Goal: Transaction & Acquisition: Purchase product/service

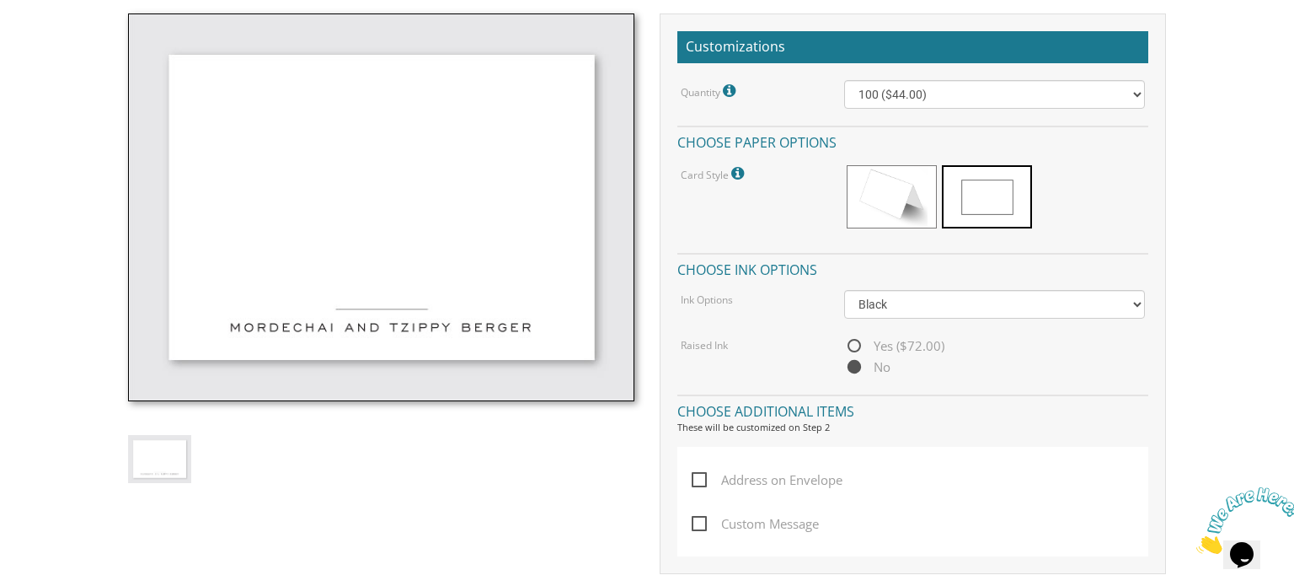
click at [844, 290] on select "Black Colored Ink ($32.00)" at bounding box center [995, 304] width 302 height 29
click at [984, 308] on select "Black Colored Ink ($32.00)" at bounding box center [995, 304] width 302 height 29
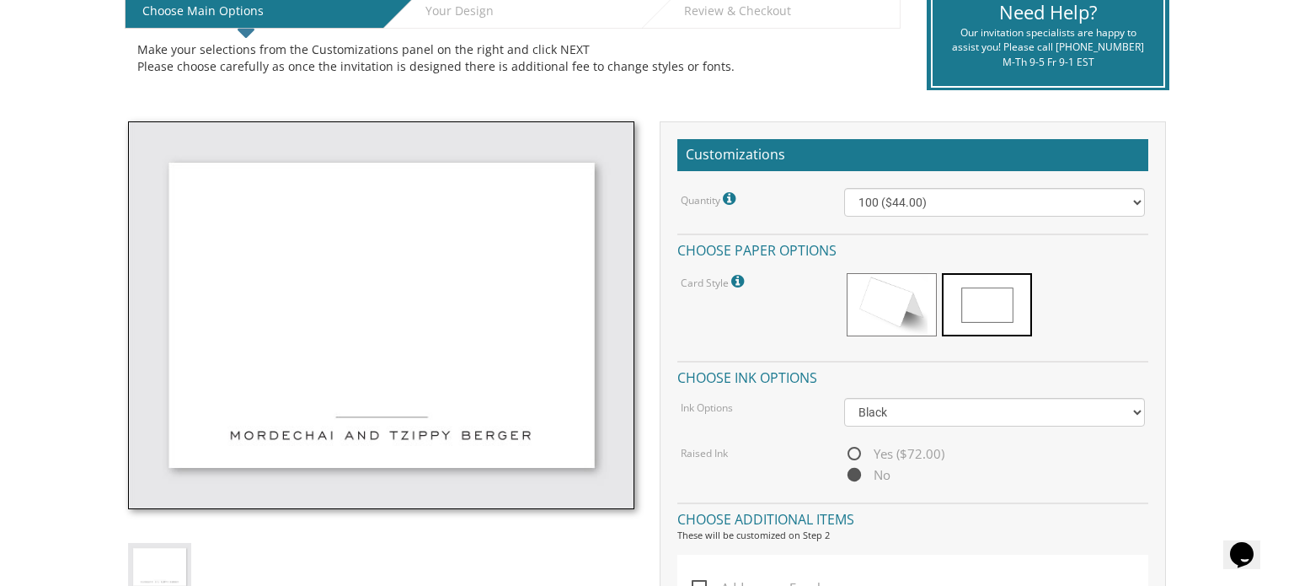
scroll to position [382, 0]
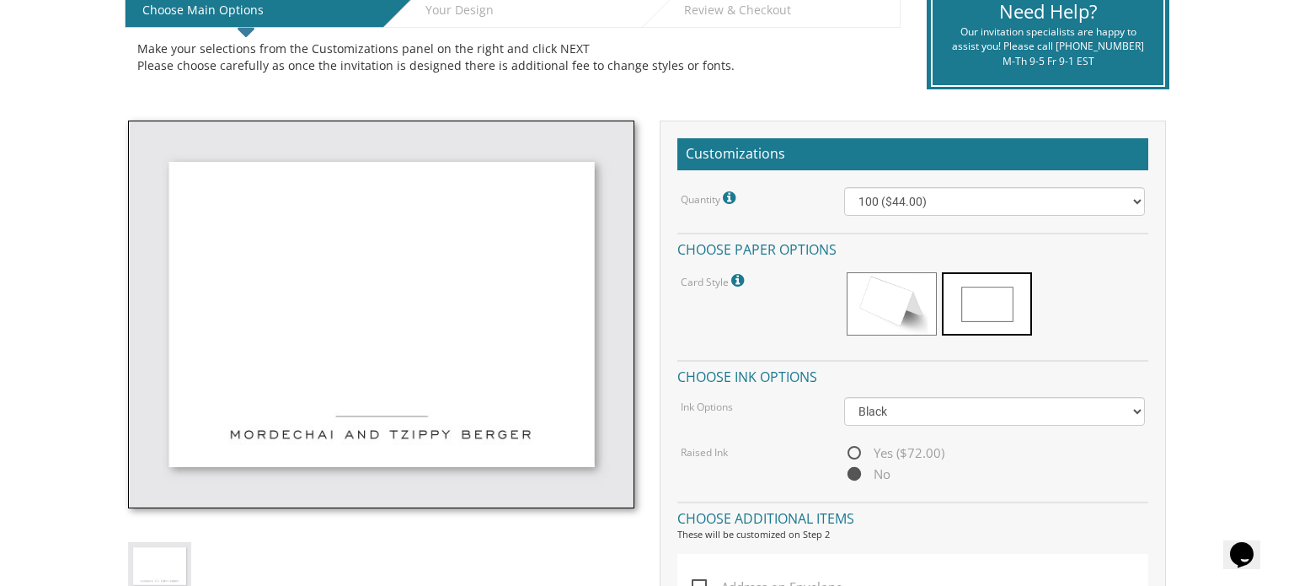
click at [856, 447] on span "Yes ($72.00)" at bounding box center [894, 452] width 100 height 21
click at [855, 448] on input "Yes ($72.00)" at bounding box center [849, 453] width 11 height 11
radio input "true"
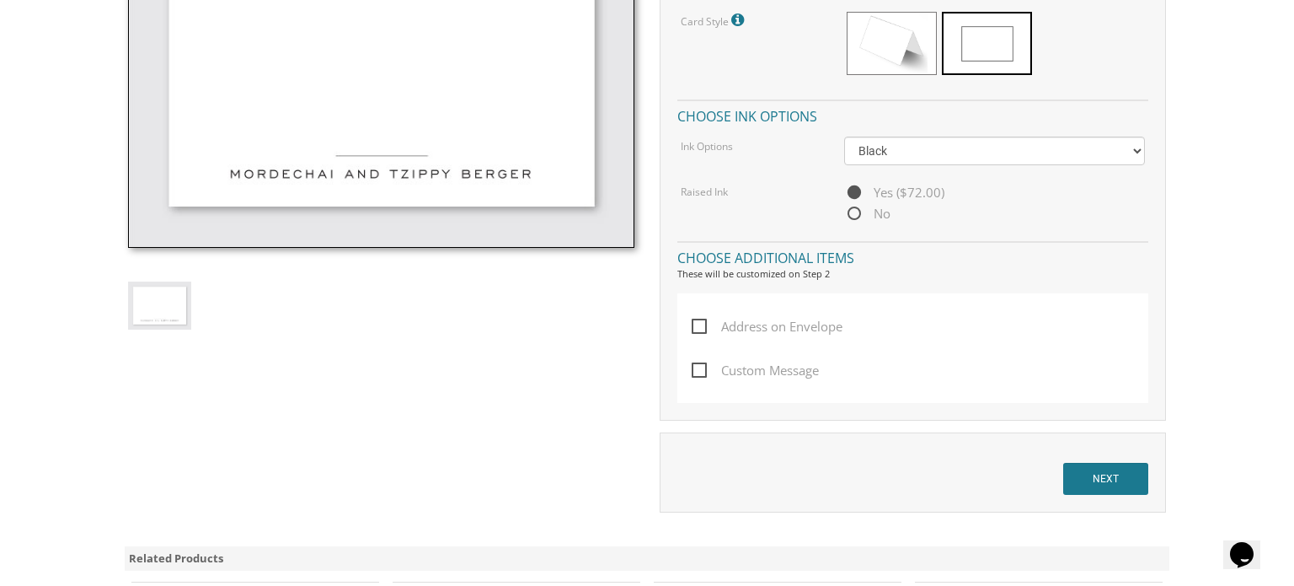
scroll to position [650, 0]
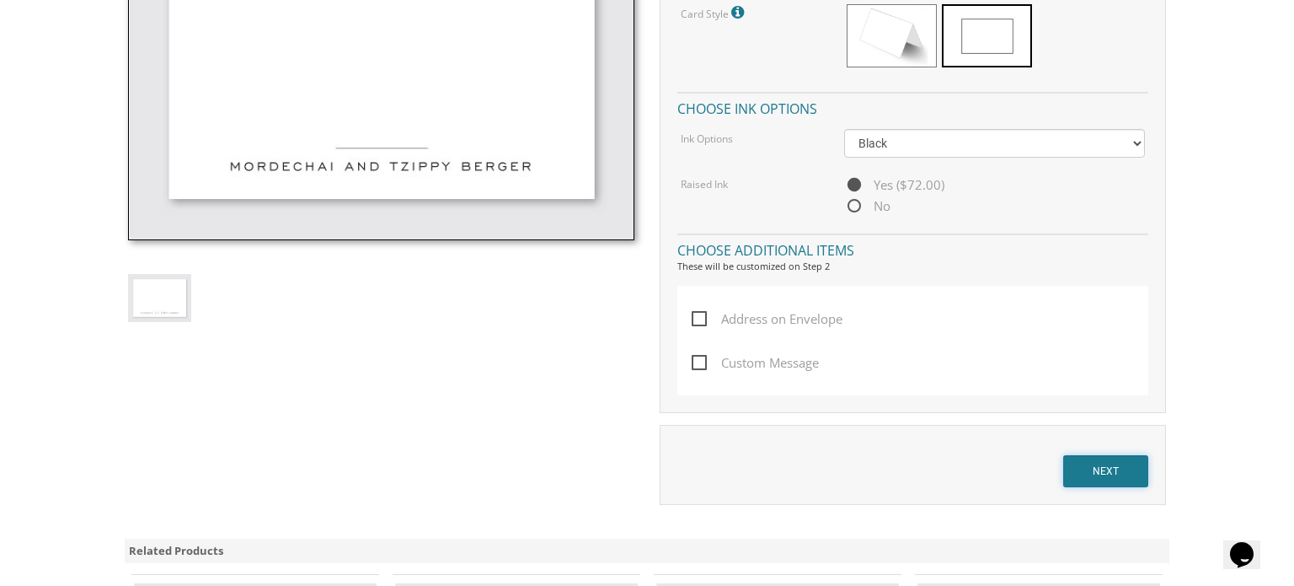
click at [1102, 485] on input "NEXT" at bounding box center [1105, 471] width 85 height 32
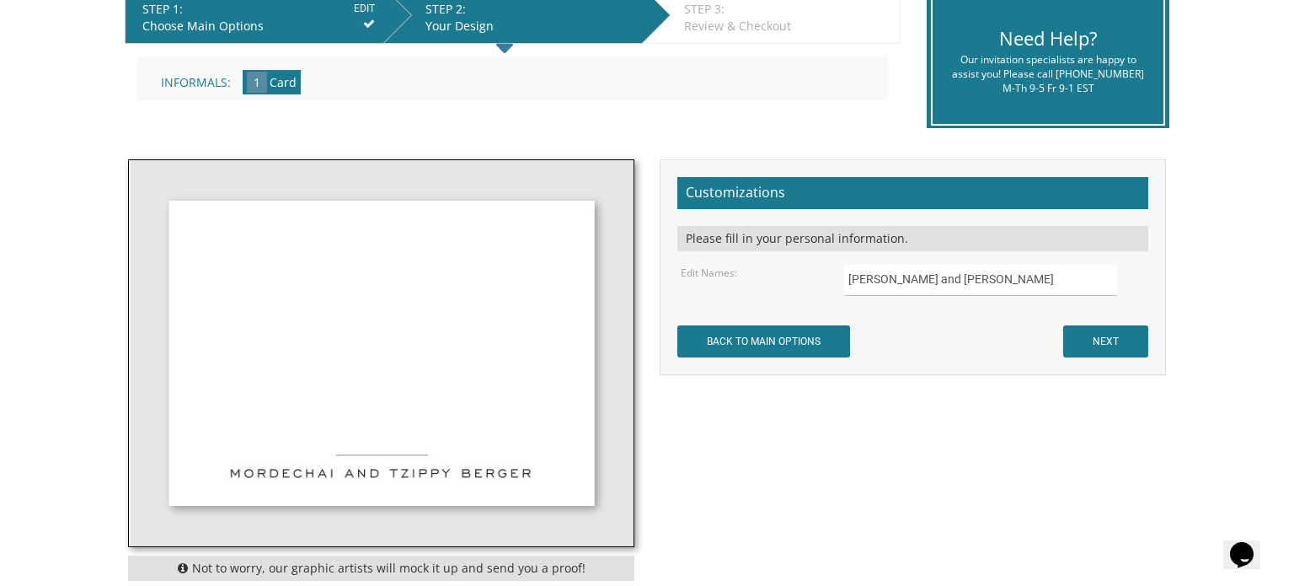
scroll to position [367, 0]
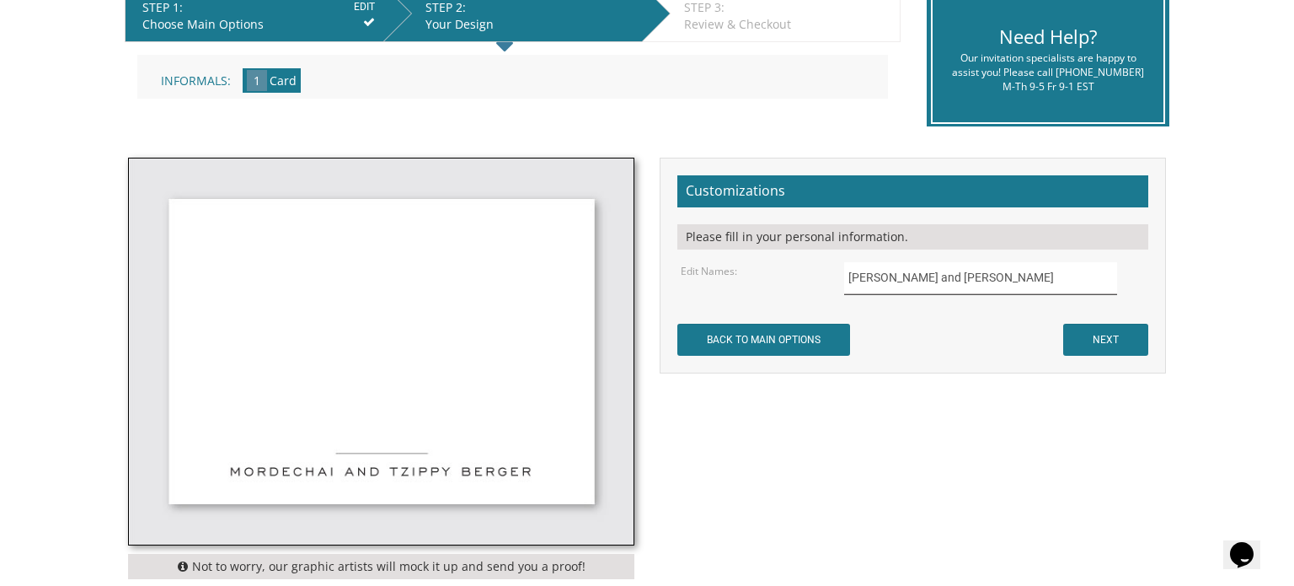
click at [881, 275] on input "[PERSON_NAME] and [PERSON_NAME]" at bounding box center [981, 278] width 274 height 33
click at [876, 282] on input "Mordechai and Tzippy Berger" at bounding box center [981, 278] width 274 height 33
click at [883, 279] on input "Mordechai and Tzippy Berger" at bounding box center [981, 278] width 274 height 33
click at [904, 276] on input "Avi and Tzippy Berger" at bounding box center [981, 278] width 274 height 33
type input "[PERSON_NAME] and [PERSON_NAME]"
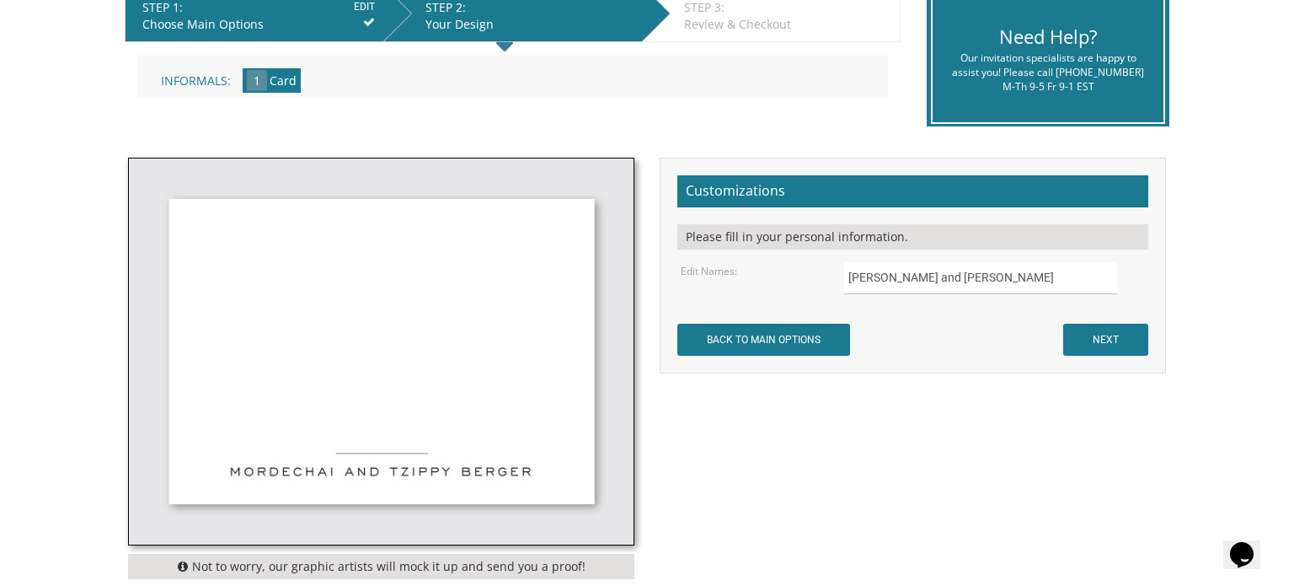
click at [864, 474] on div "Not to worry, our graphic artists will mock it up and send you a proof! Customi…" at bounding box center [646, 373] width 1063 height 430
click at [1135, 334] on input "NEXT" at bounding box center [1105, 340] width 85 height 32
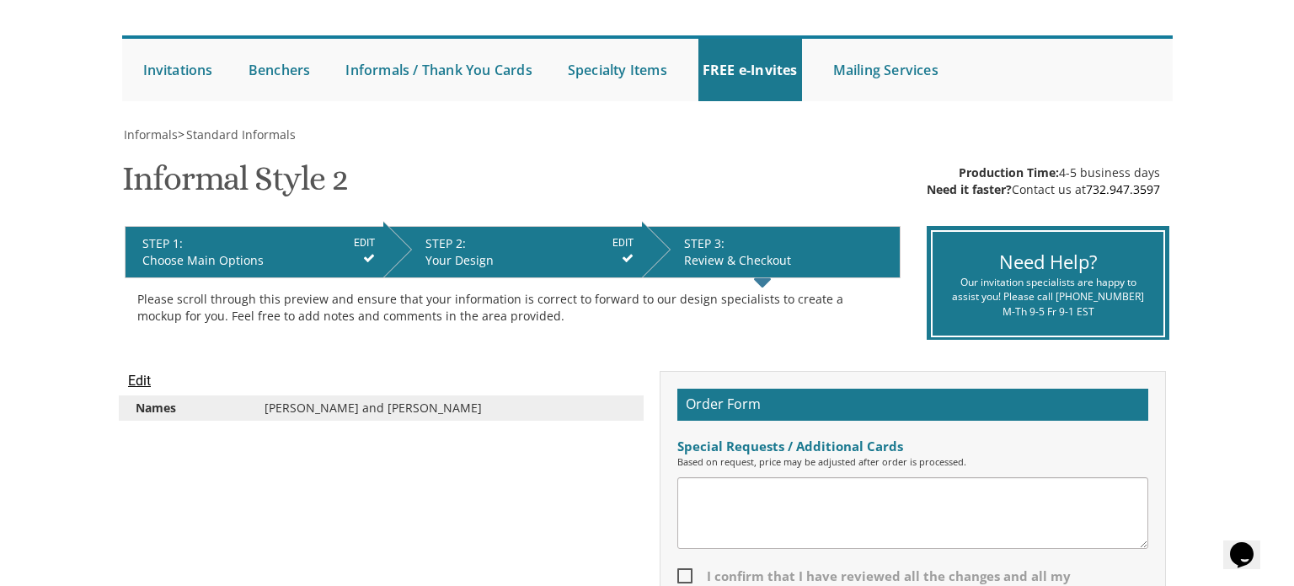
scroll to position [117, 0]
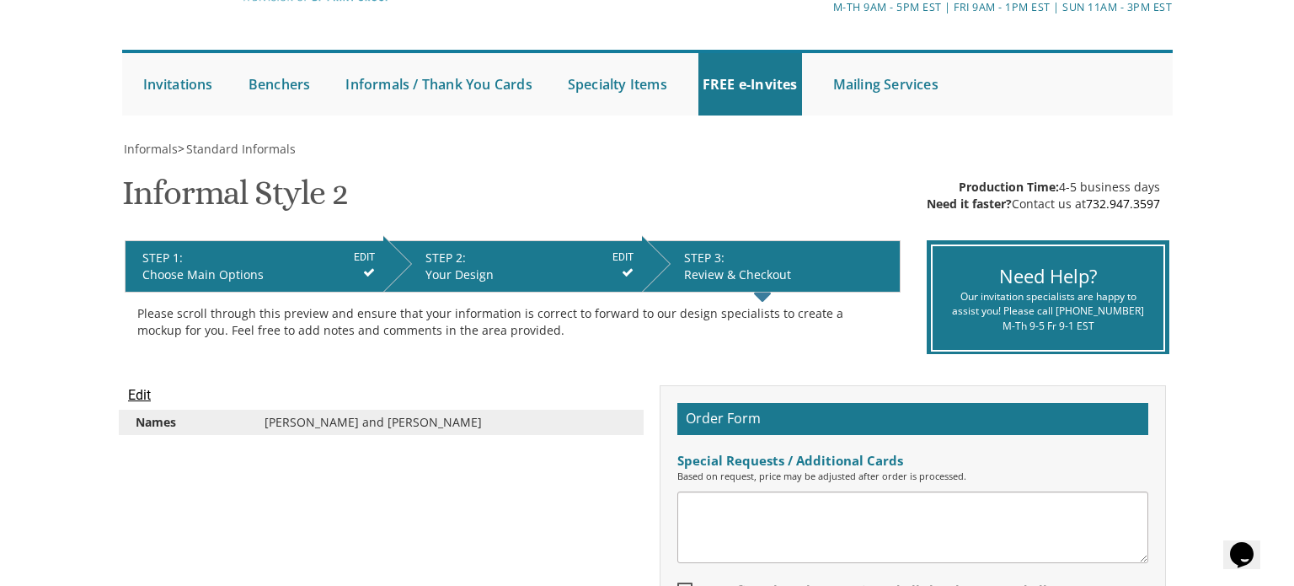
click at [322, 281] on div "Choose Main Options" at bounding box center [258, 274] width 233 height 17
click at [495, 274] on div "Your Design" at bounding box center [530, 274] width 208 height 17
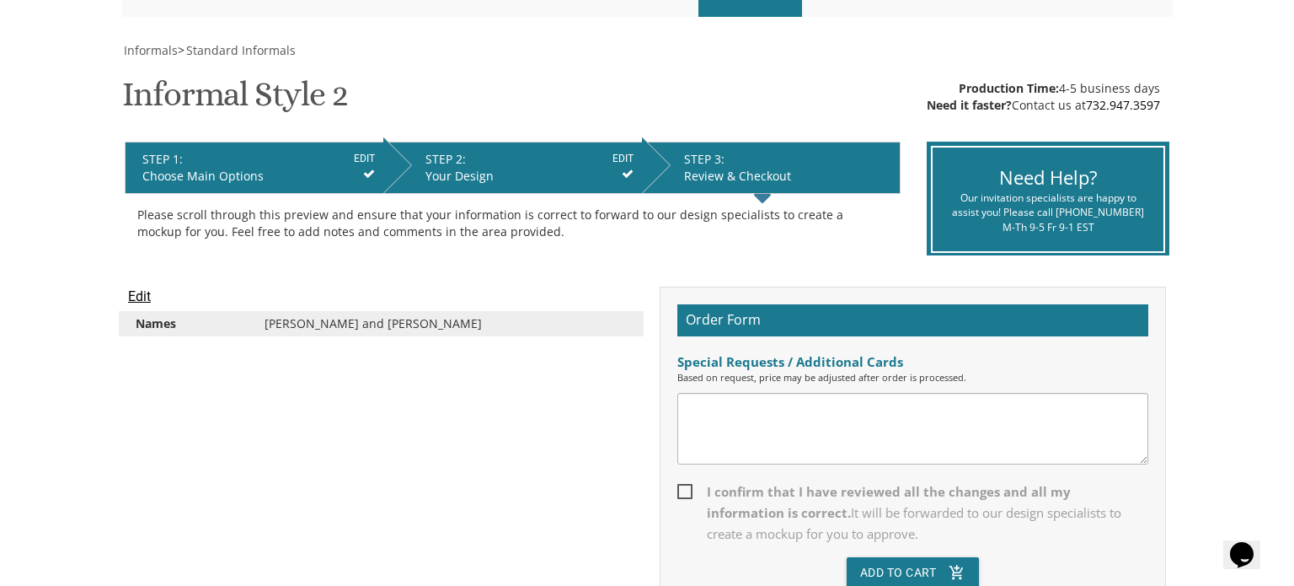
scroll to position [212, 0]
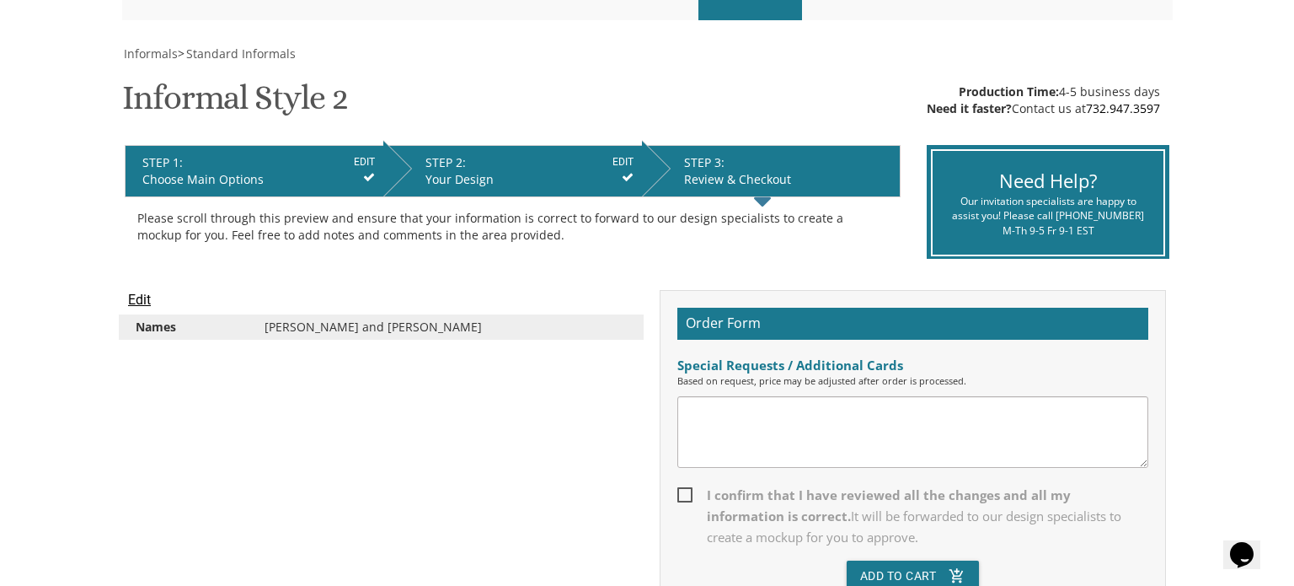
click at [148, 299] on input "Edit" at bounding box center [139, 300] width 23 height 20
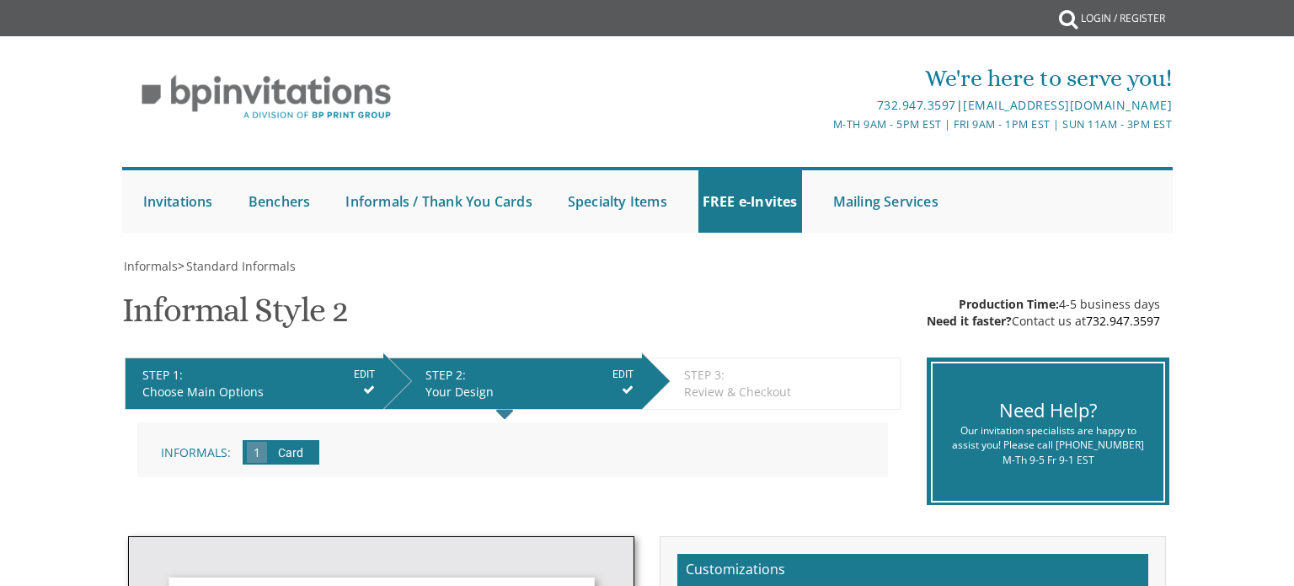
click at [293, 396] on div "Choose Main Options" at bounding box center [258, 391] width 233 height 17
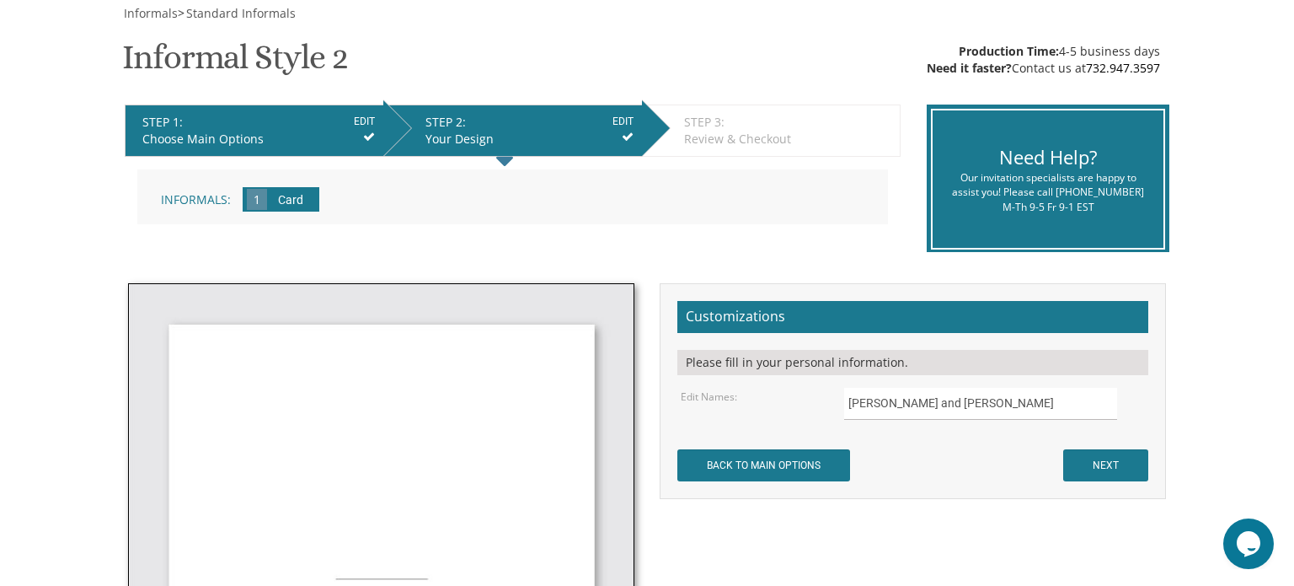
scroll to position [245, 0]
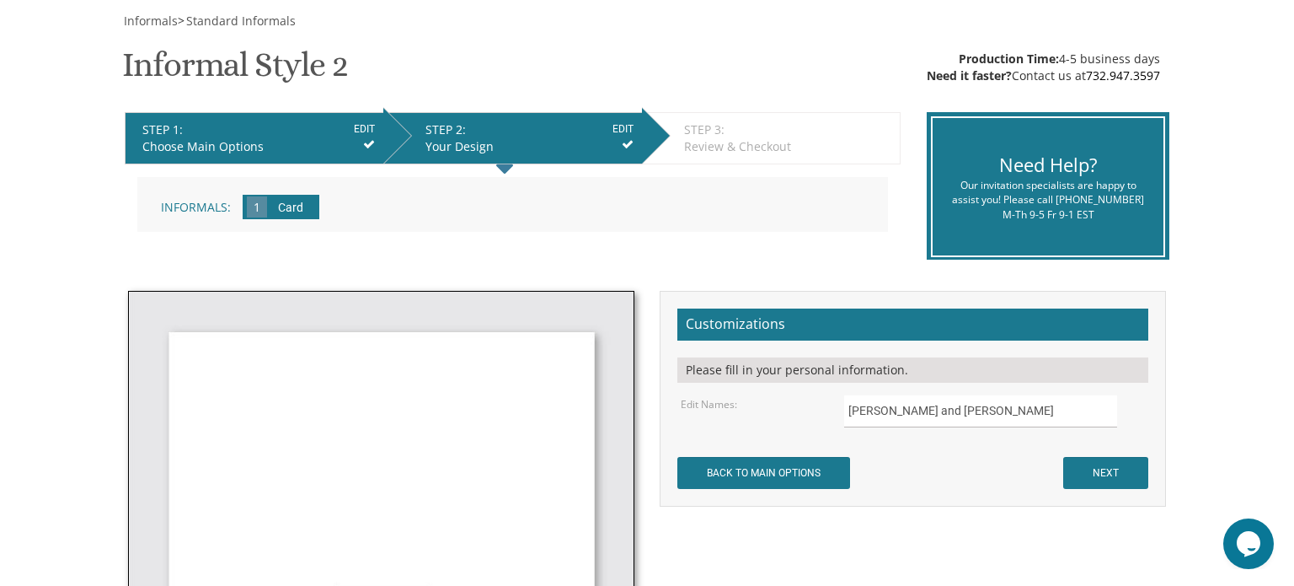
click at [360, 132] on input "EDIT" at bounding box center [364, 128] width 21 height 15
click at [479, 140] on div "Your Design" at bounding box center [530, 146] width 208 height 17
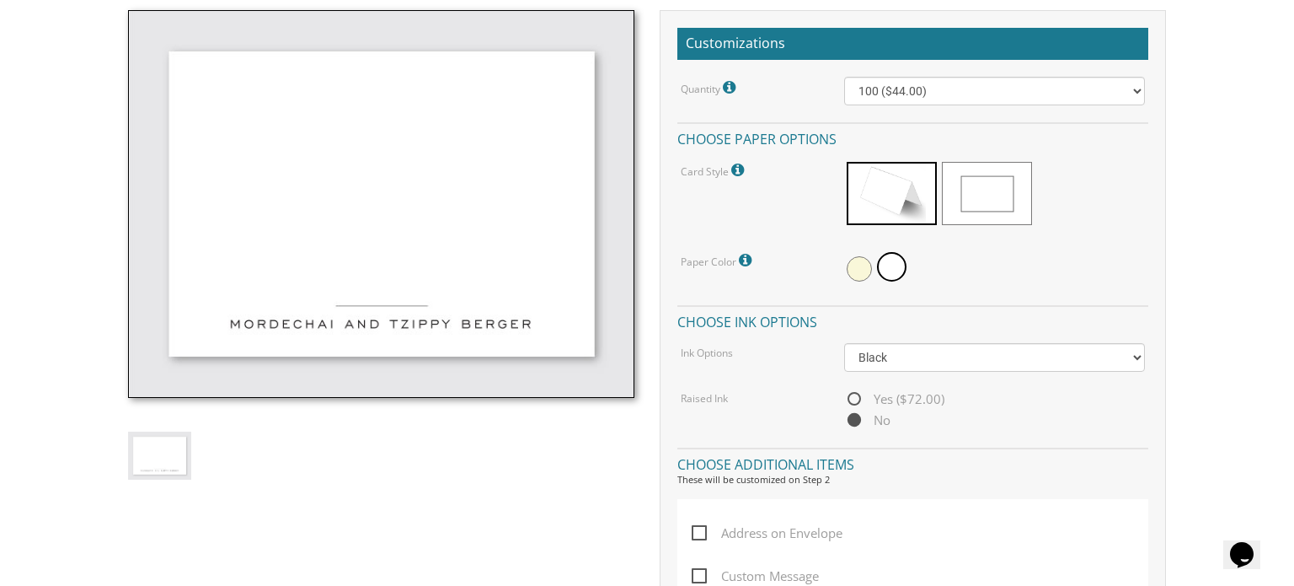
scroll to position [493, 0]
click at [853, 398] on span "Yes ($72.00)" at bounding box center [894, 398] width 100 height 21
click at [853, 398] on input "Yes ($72.00)" at bounding box center [849, 399] width 11 height 11
radio input "true"
click at [859, 275] on span at bounding box center [859, 267] width 25 height 25
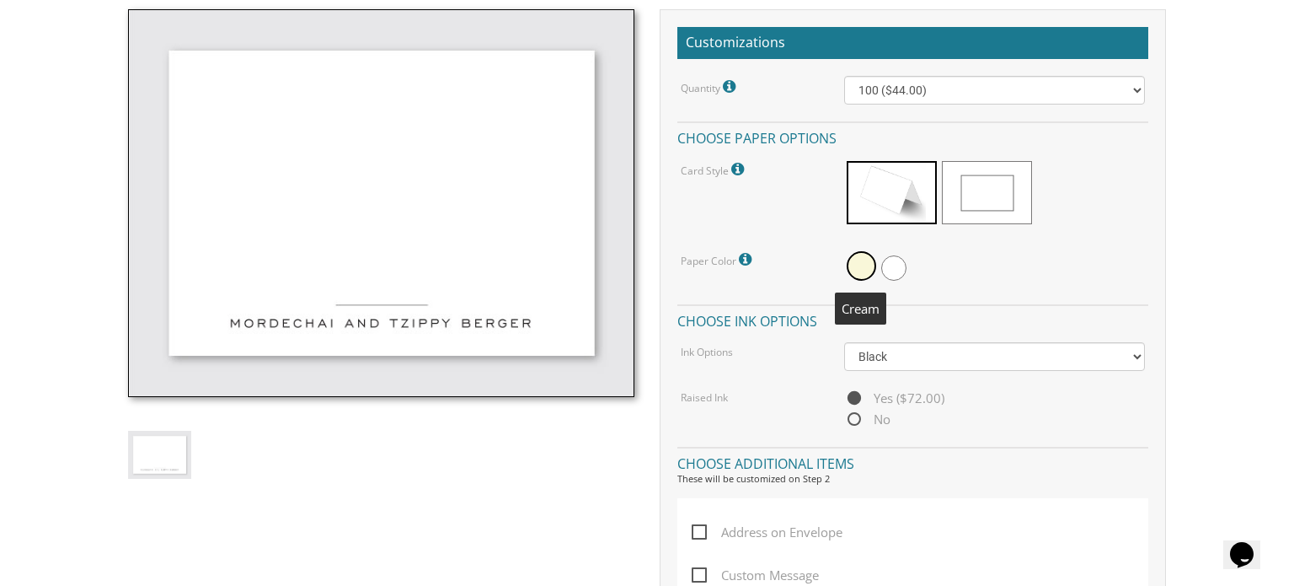
click at [903, 276] on div at bounding box center [995, 268] width 302 height 39
click at [898, 274] on span at bounding box center [893, 267] width 25 height 25
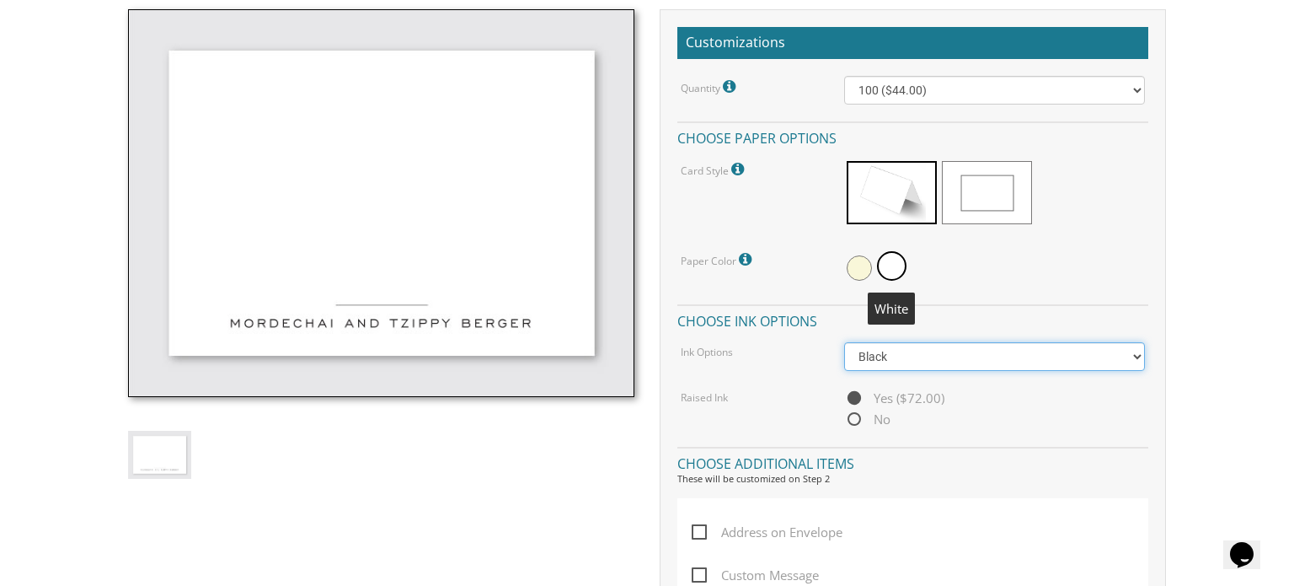
click at [925, 352] on select "Black Colored Ink ($32.00)" at bounding box center [995, 356] width 302 height 29
click at [844, 342] on select "Black Colored Ink ($32.00)" at bounding box center [995, 356] width 302 height 29
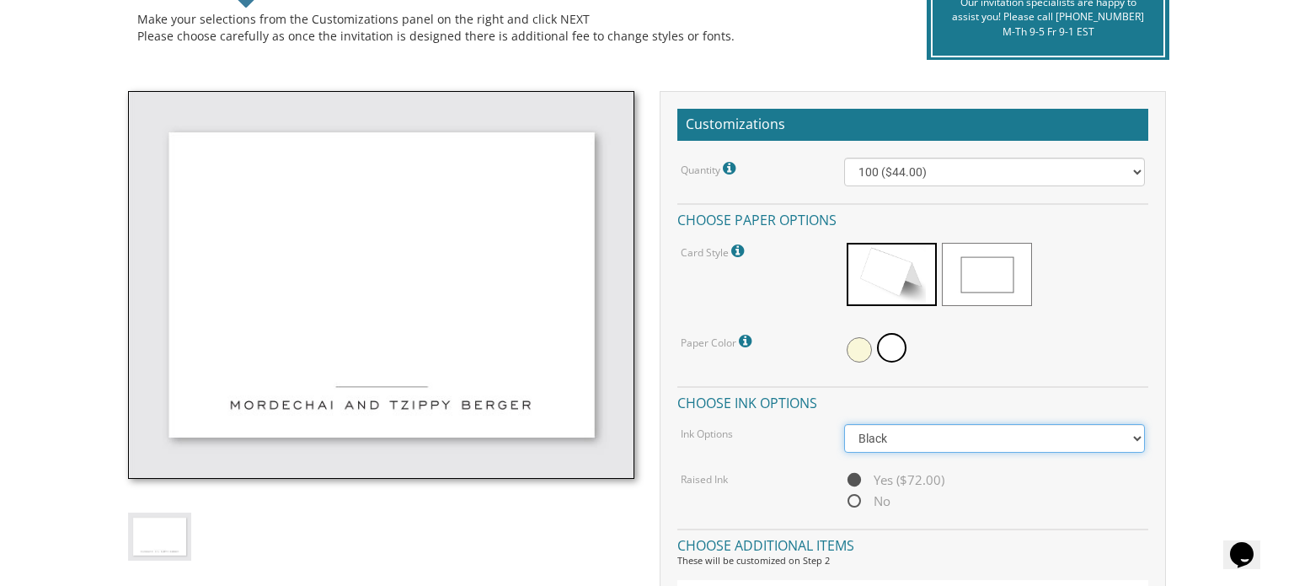
scroll to position [401, 0]
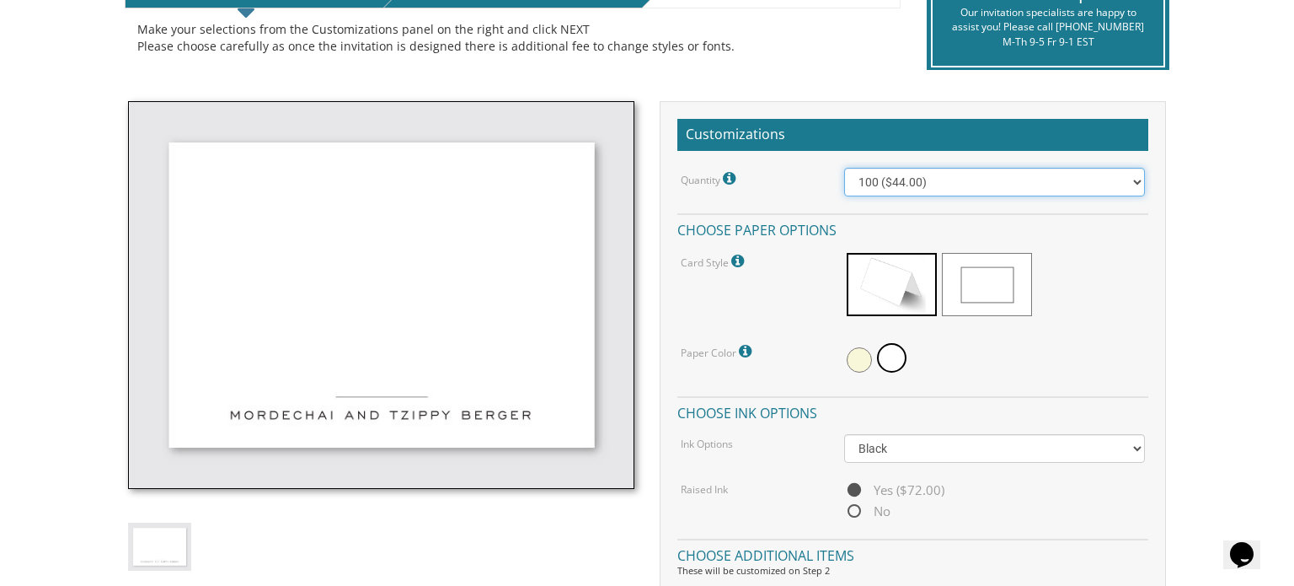
click at [1022, 183] on select "100 ($44.00) 200 ($63.00) 300 ($82.00) 400 ($101.00) 500 ($120.00) 600 ($139.00…" at bounding box center [995, 182] width 302 height 29
click at [844, 168] on select "100 ($44.00) 200 ($63.00) 300 ($82.00) 400 ($101.00) 500 ($120.00) 600 ($139.00…" at bounding box center [995, 182] width 302 height 29
click at [1054, 192] on select "100 ($44.00) 200 ($63.00) 300 ($82.00) 400 ($101.00) 500 ($120.00) 600 ($139.00…" at bounding box center [995, 182] width 302 height 29
select select "400"
click at [844, 168] on select "100 ($44.00) 200 ($63.00) 300 ($82.00) 400 ($101.00) 500 ($120.00) 600 ($139.00…" at bounding box center [995, 182] width 302 height 29
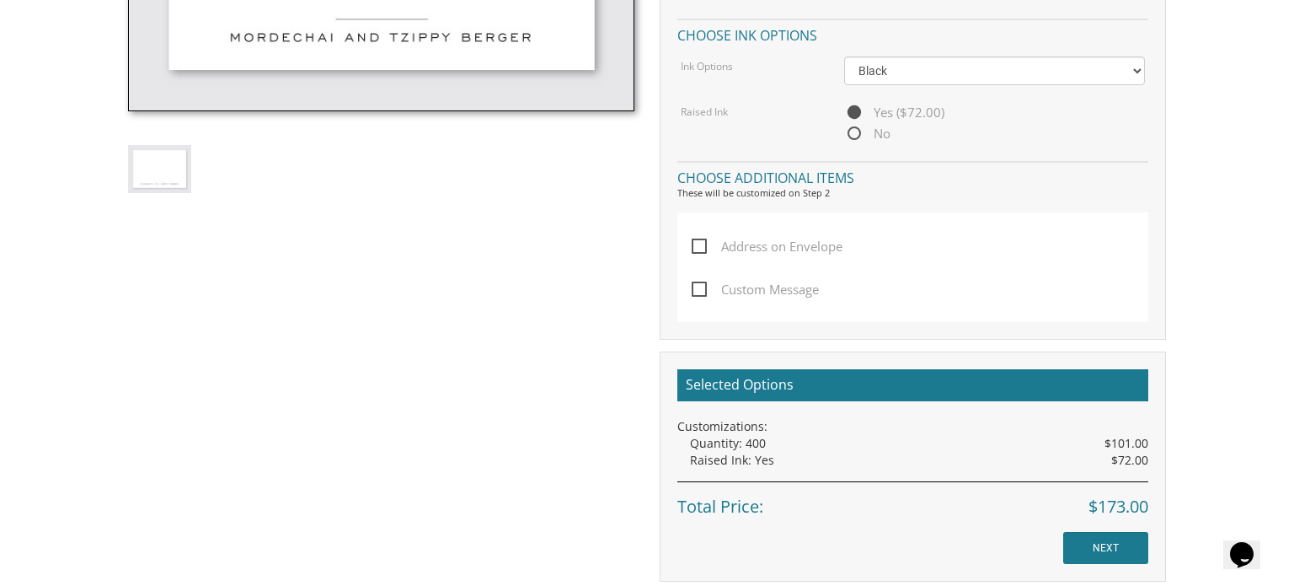
scroll to position [811, 0]
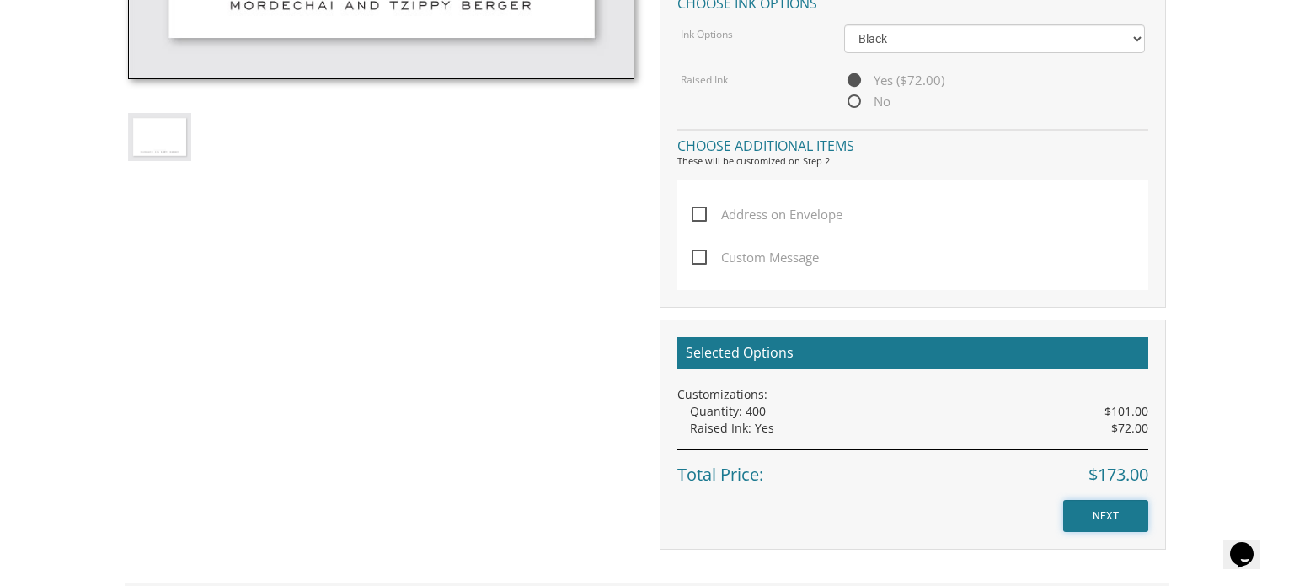
click at [1106, 514] on input "NEXT" at bounding box center [1105, 516] width 85 height 32
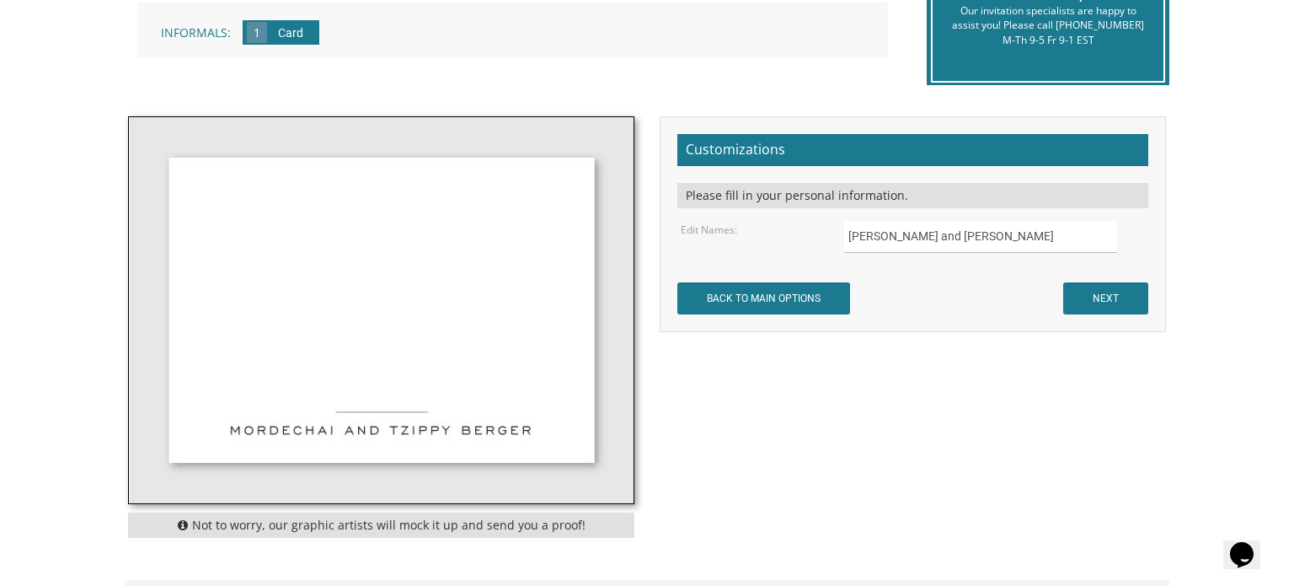
scroll to position [420, 0]
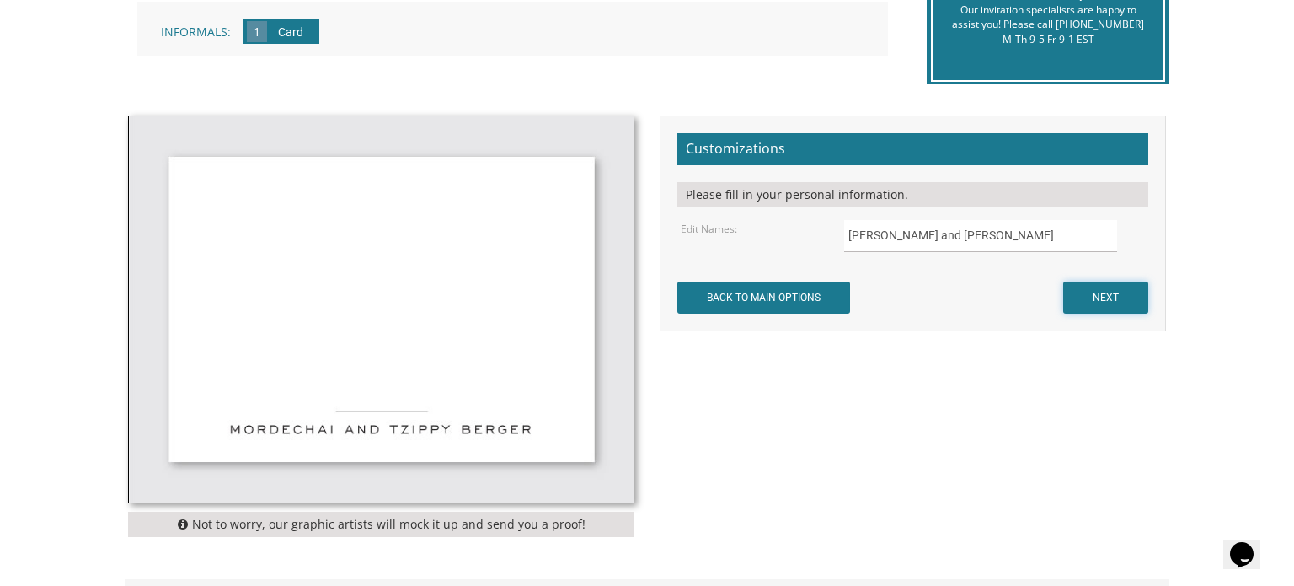
click at [1102, 301] on input "NEXT" at bounding box center [1105, 297] width 85 height 32
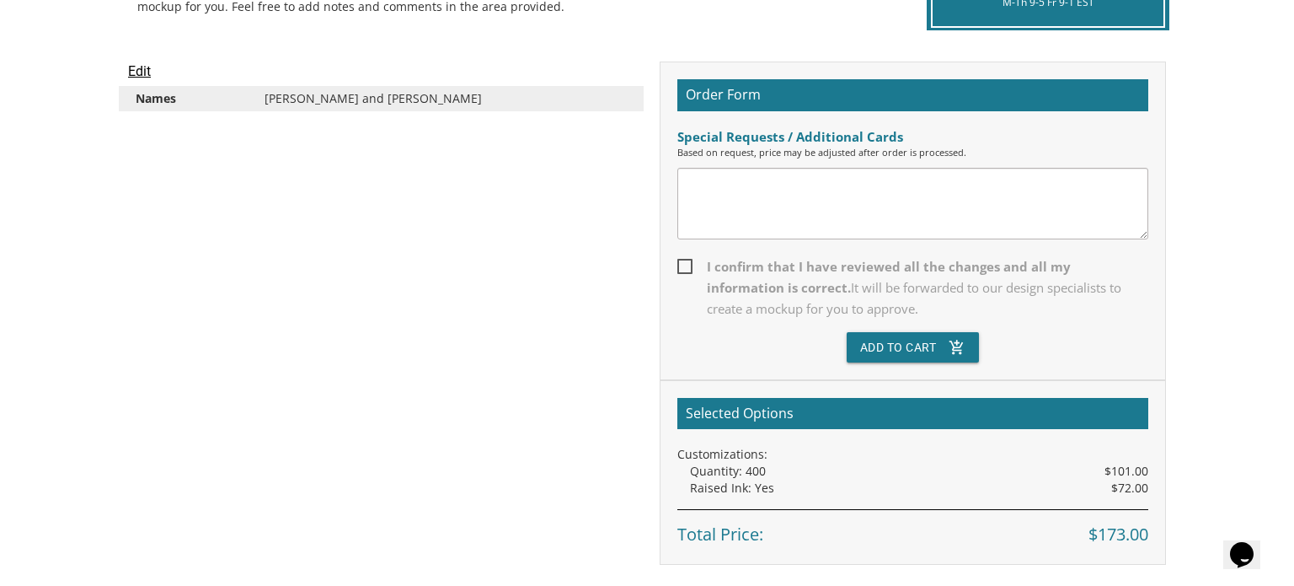
scroll to position [439, 0]
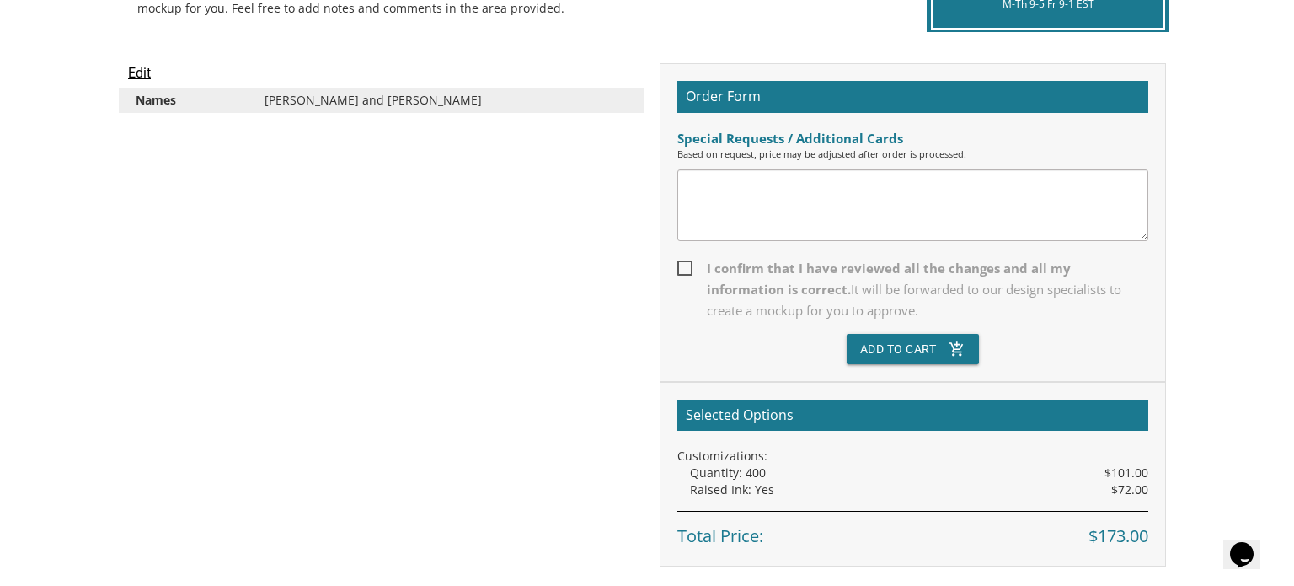
click at [678, 264] on span "I confirm that I have reviewed all the changes and all my information is correc…" at bounding box center [913, 289] width 471 height 63
click at [678, 264] on input "I confirm that I have reviewed all the changes and all my information is correc…" at bounding box center [683, 266] width 11 height 11
checkbox input "true"
click at [932, 342] on button "Add To Cart add_shopping_cart" at bounding box center [913, 349] width 133 height 30
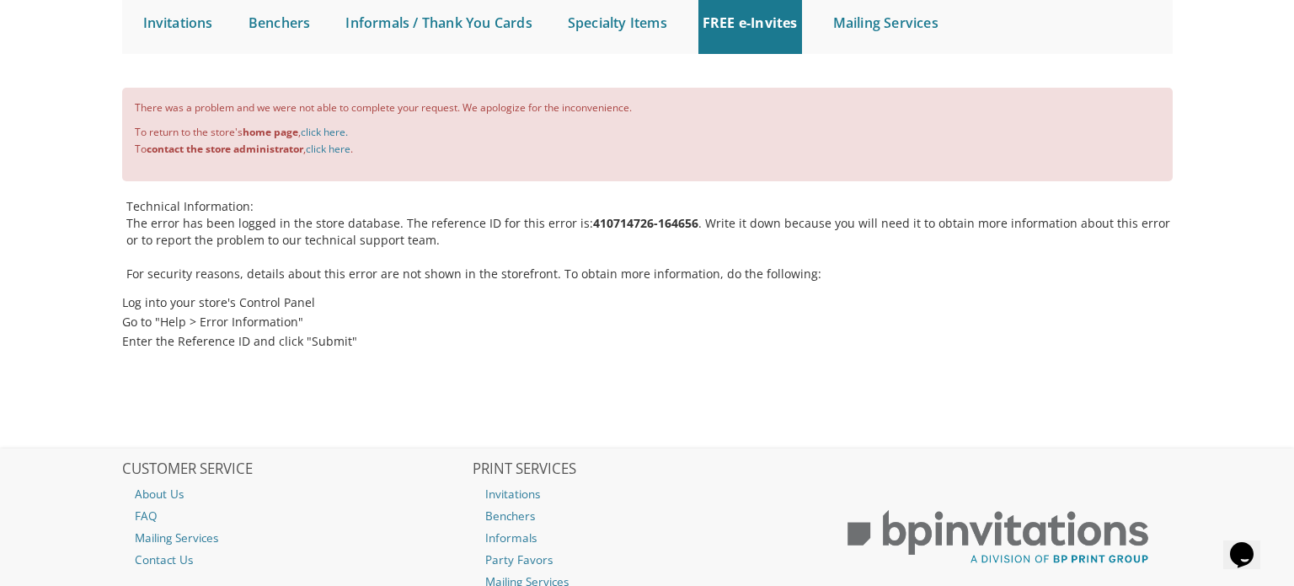
scroll to position [164, 0]
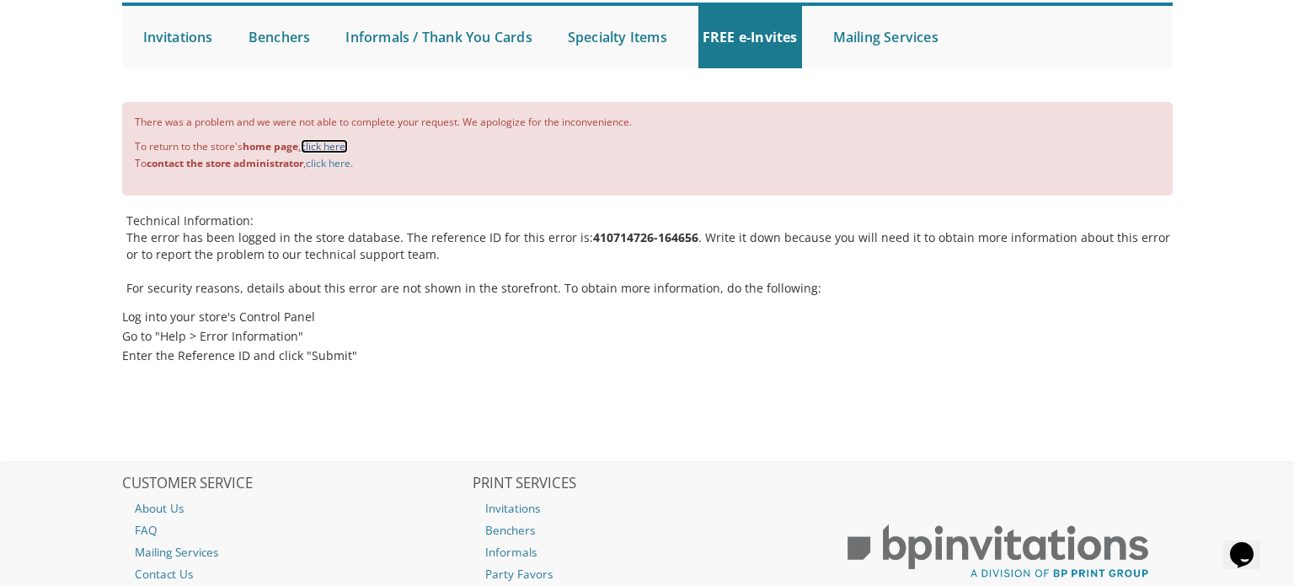
click at [327, 144] on link "click here." at bounding box center [324, 146] width 47 height 14
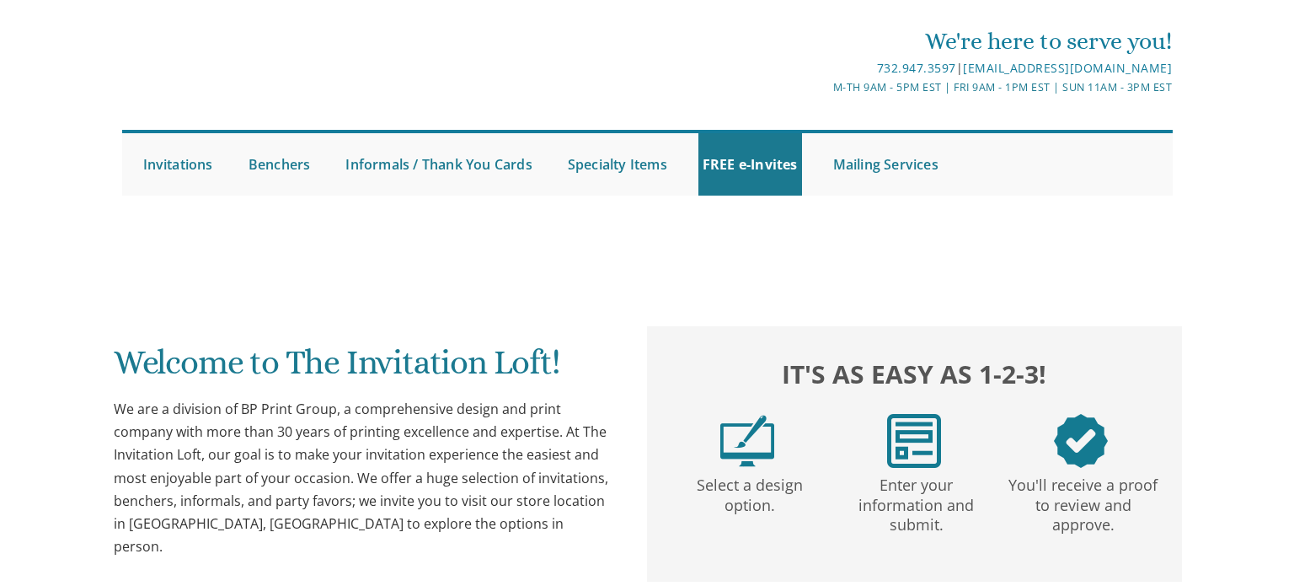
scroll to position [145, 0]
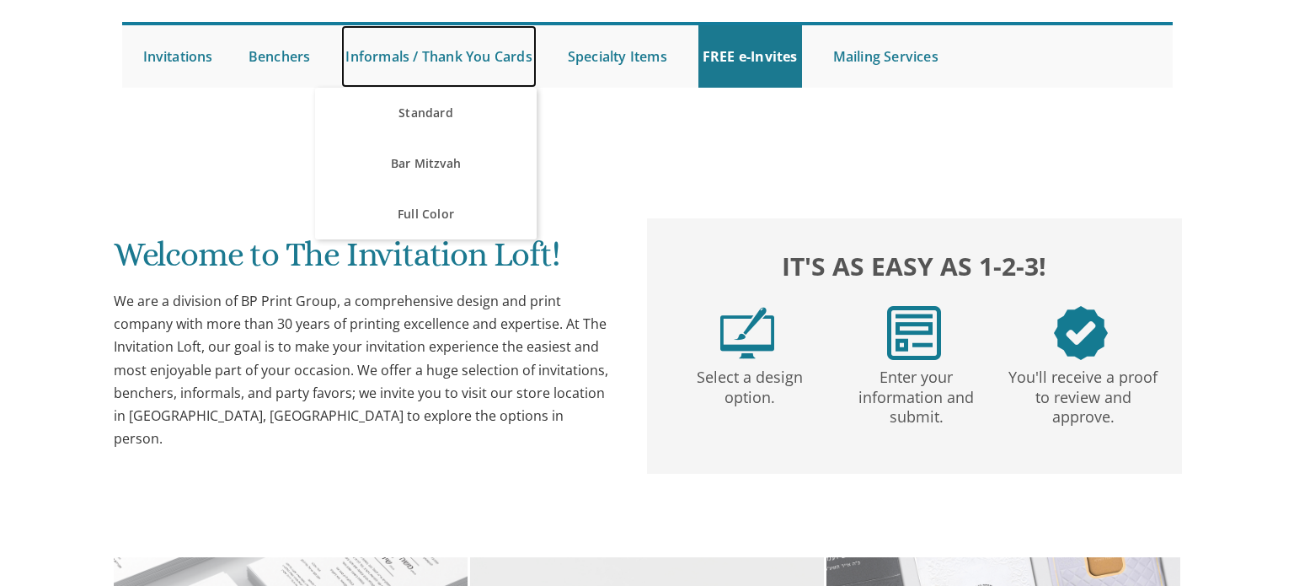
click at [477, 61] on link "Informals / Thank You Cards" at bounding box center [438, 56] width 195 height 62
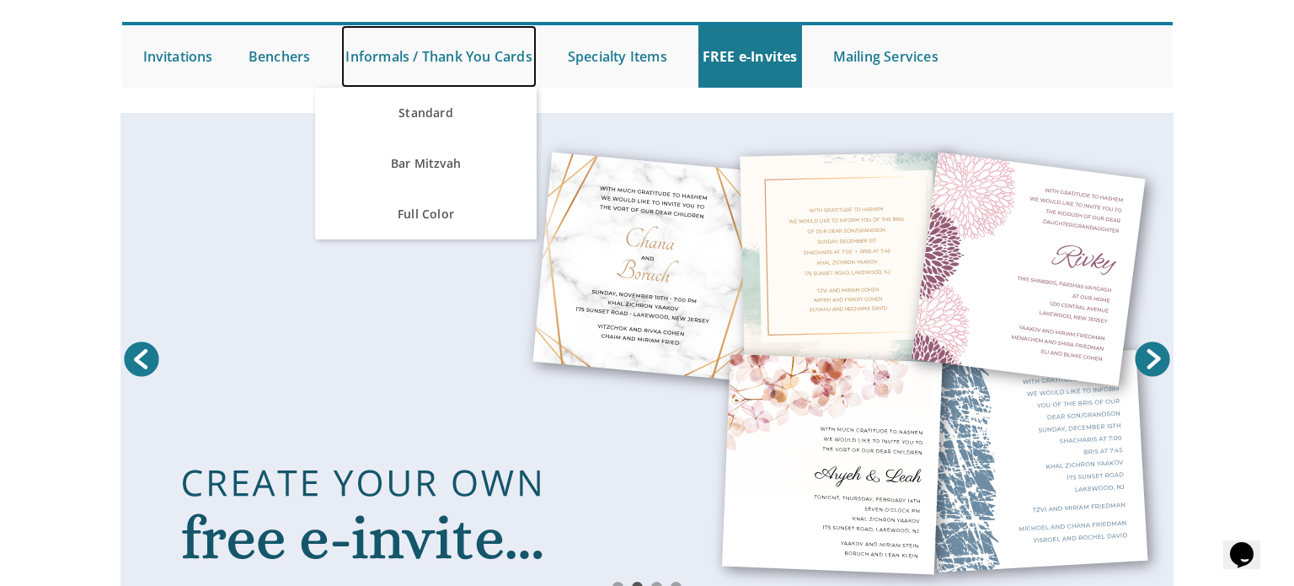
scroll to position [0, 0]
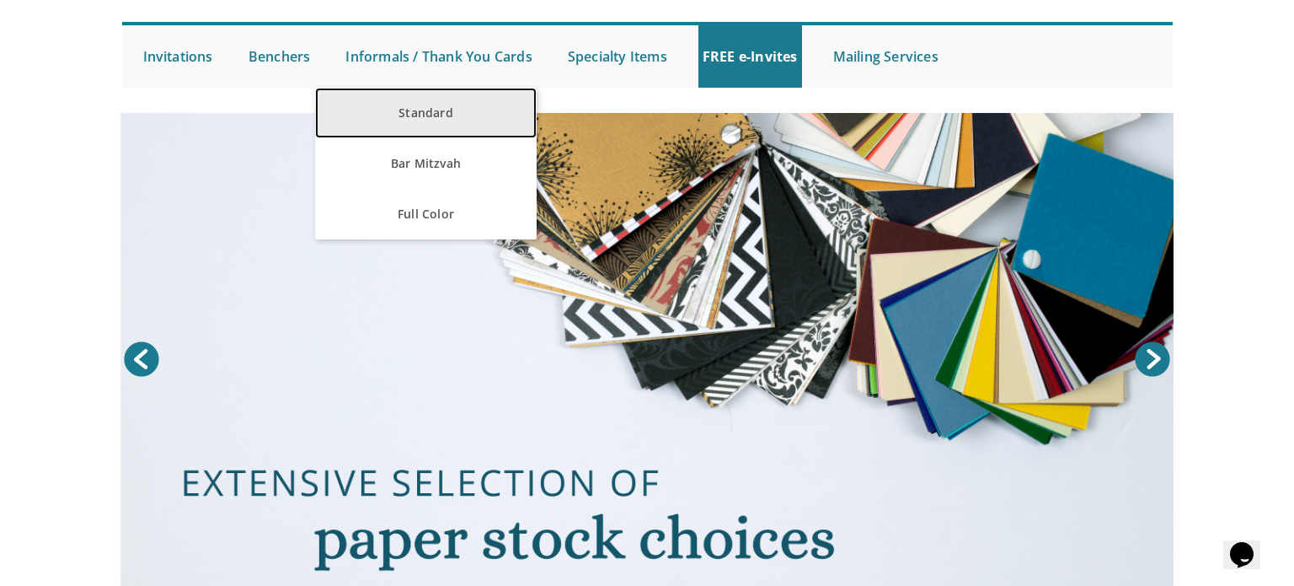
click at [430, 113] on link "Standard" at bounding box center [426, 113] width 222 height 51
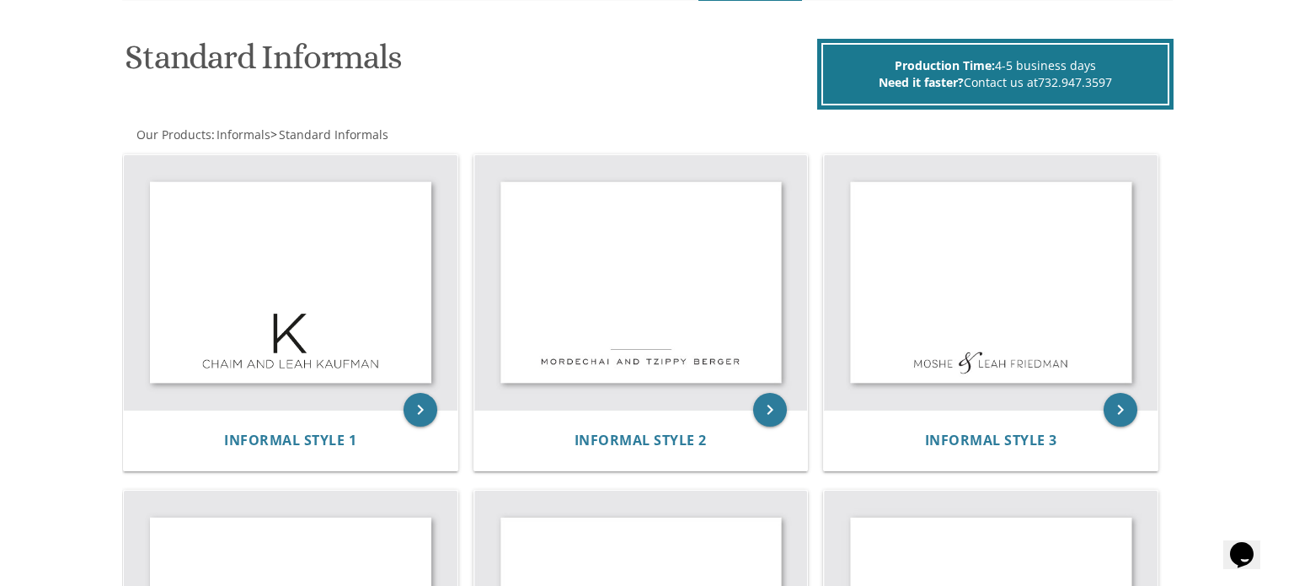
scroll to position [243, 0]
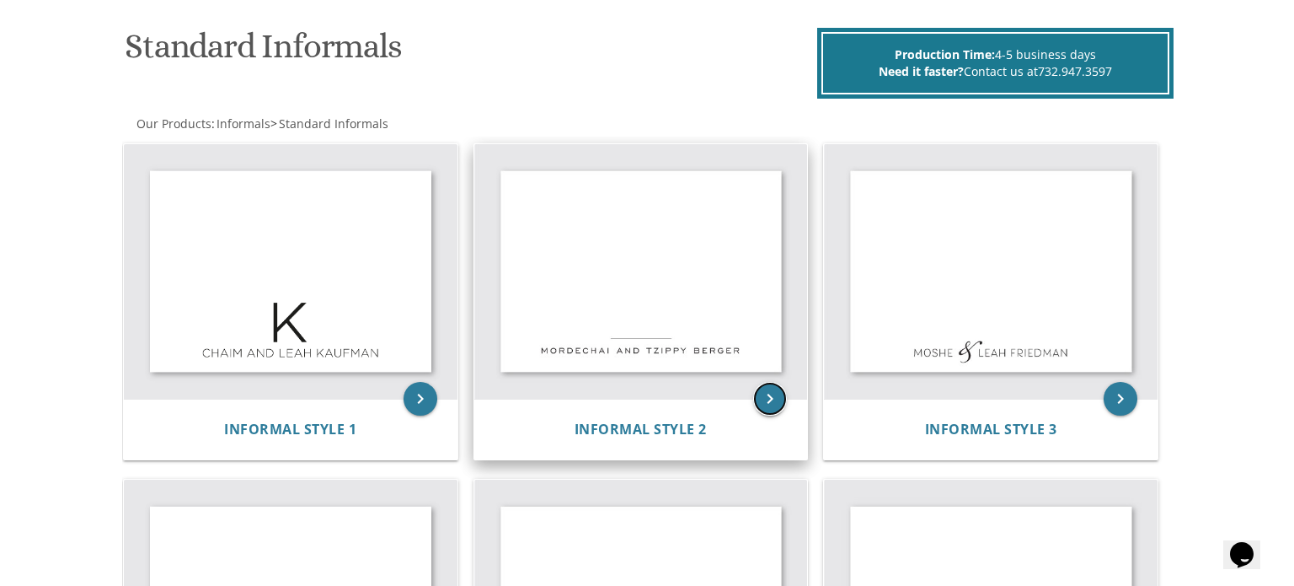
click at [759, 386] on icon "keyboard_arrow_right" at bounding box center [770, 399] width 34 height 34
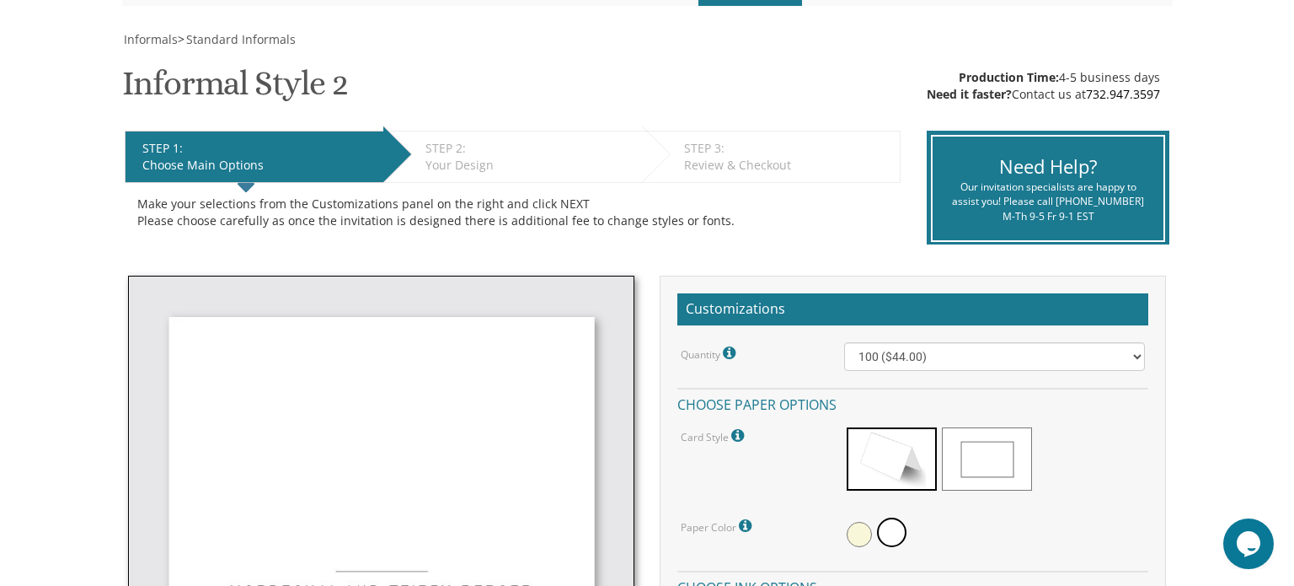
scroll to position [229, 0]
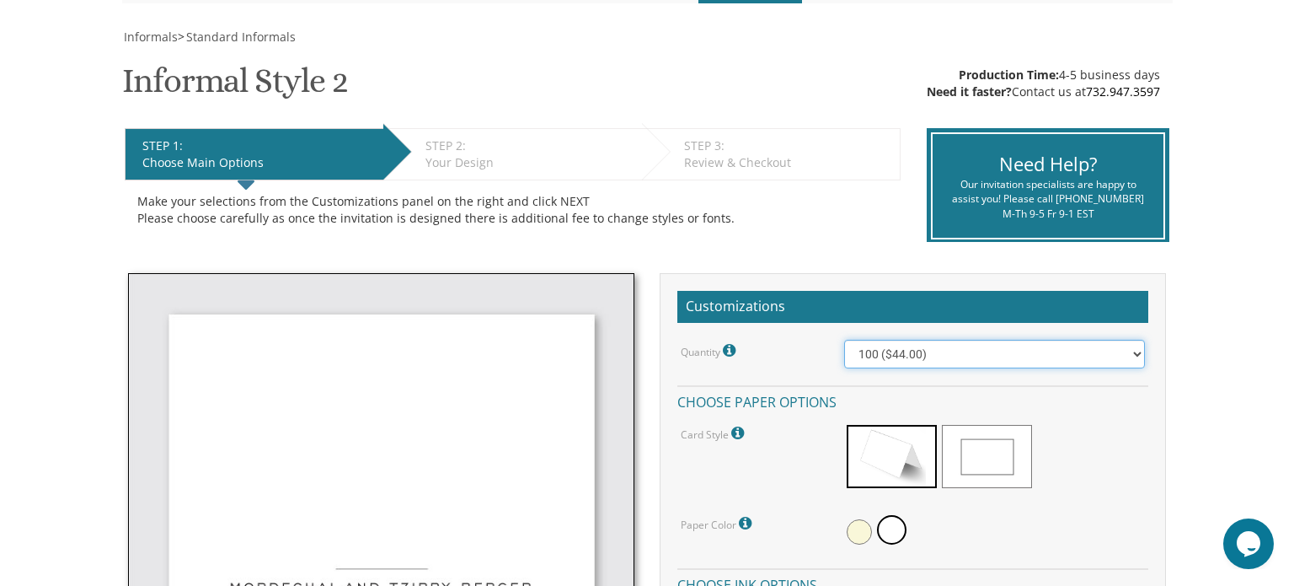
click at [1106, 355] on select "100 ($44.00) 200 ($63.00) 300 ($82.00) 400 ($101.00) 500 ($120.00) 600 ($139.00…" at bounding box center [995, 354] width 302 height 29
select select "400"
click at [844, 340] on select "100 ($44.00) 200 ($63.00) 300 ($82.00) 400 ($101.00) 500 ($120.00) 600 ($139.00…" at bounding box center [995, 354] width 302 height 29
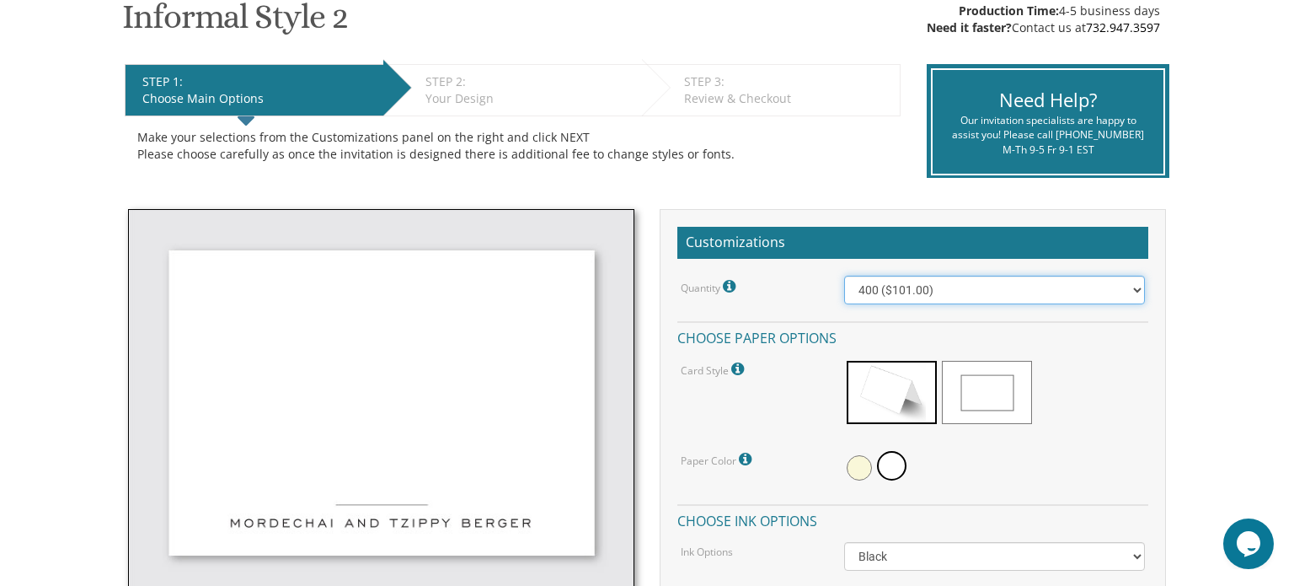
scroll to position [302, 0]
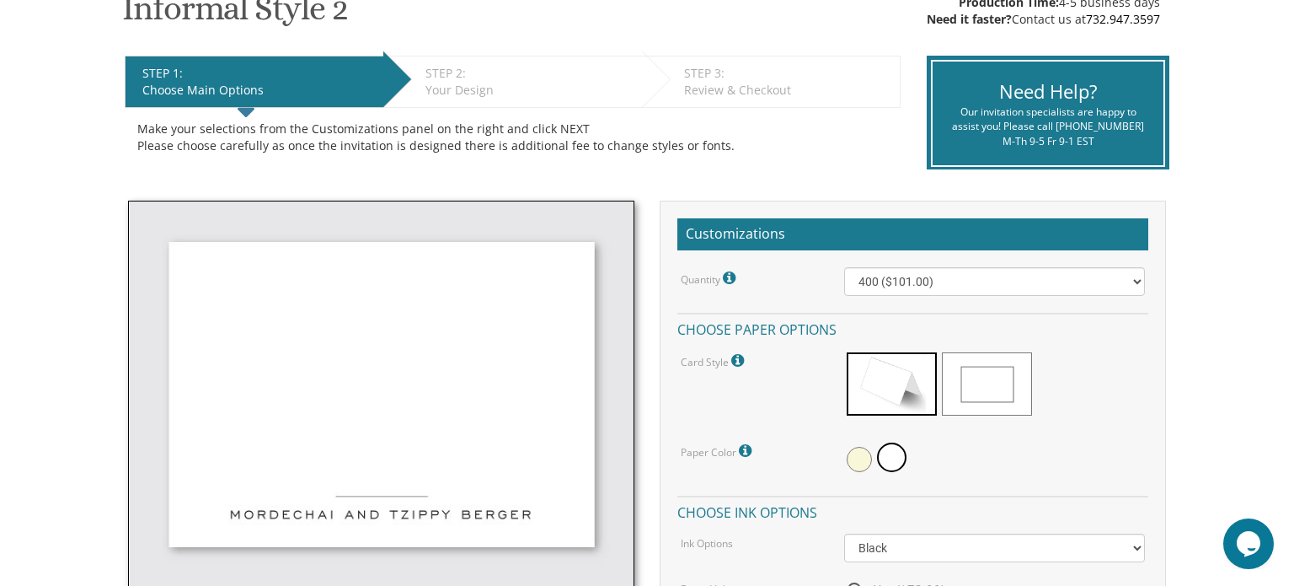
click at [979, 379] on span at bounding box center [987, 383] width 90 height 63
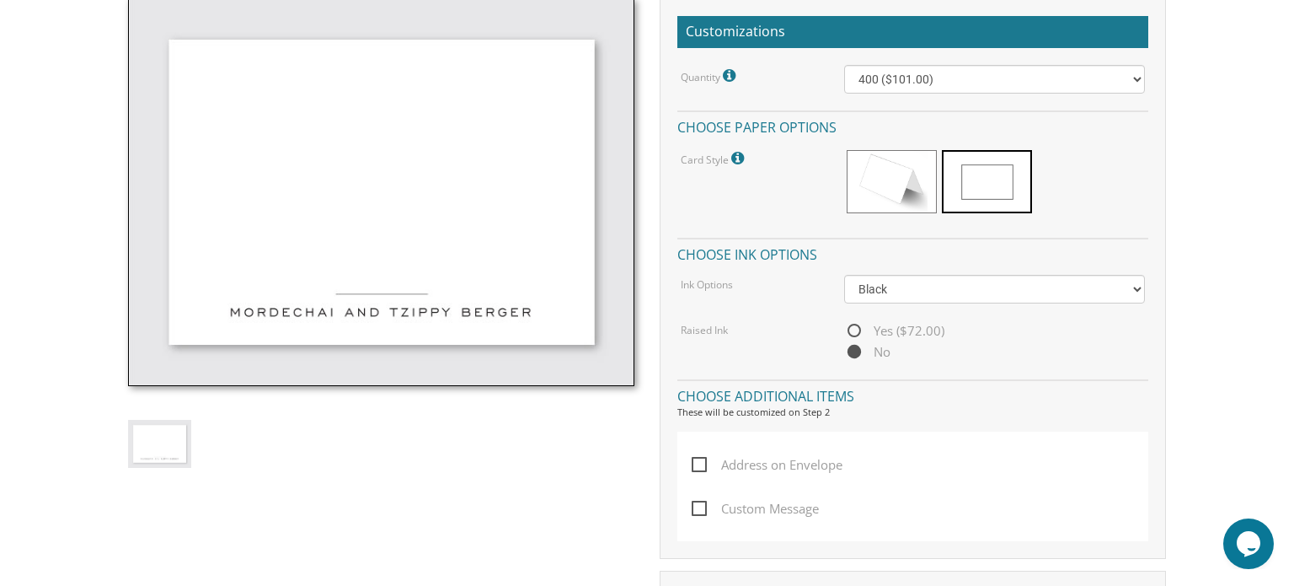
scroll to position [505, 0]
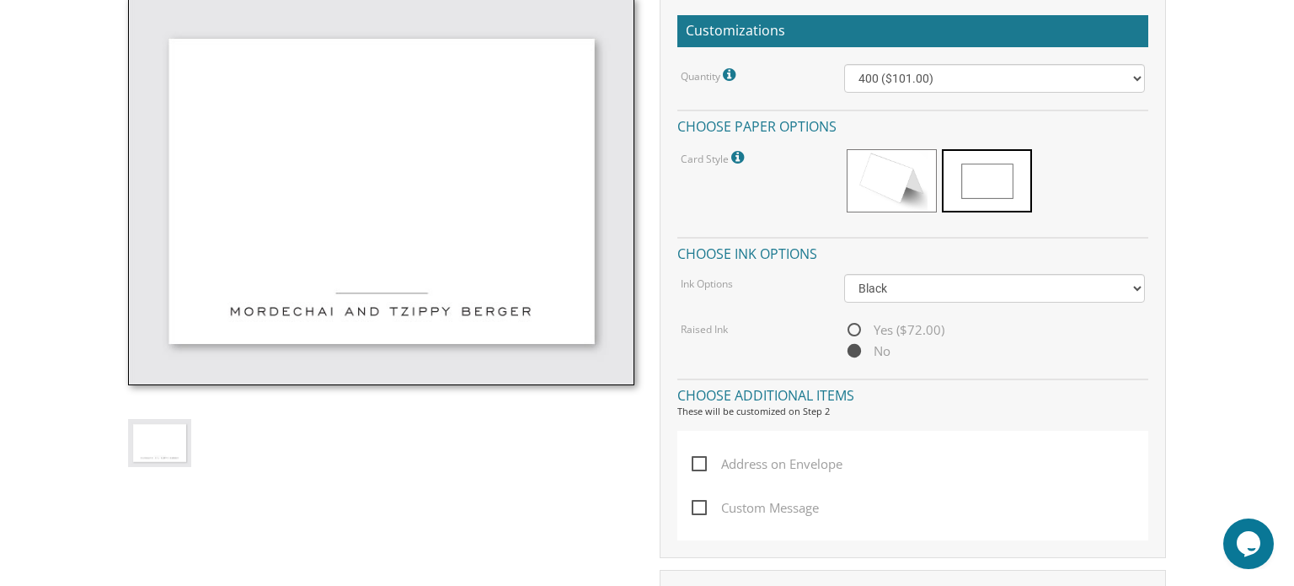
click at [848, 327] on span "Yes ($72.00)" at bounding box center [894, 329] width 100 height 21
click at [848, 327] on input "Yes ($72.00)" at bounding box center [849, 330] width 11 height 11
radio input "true"
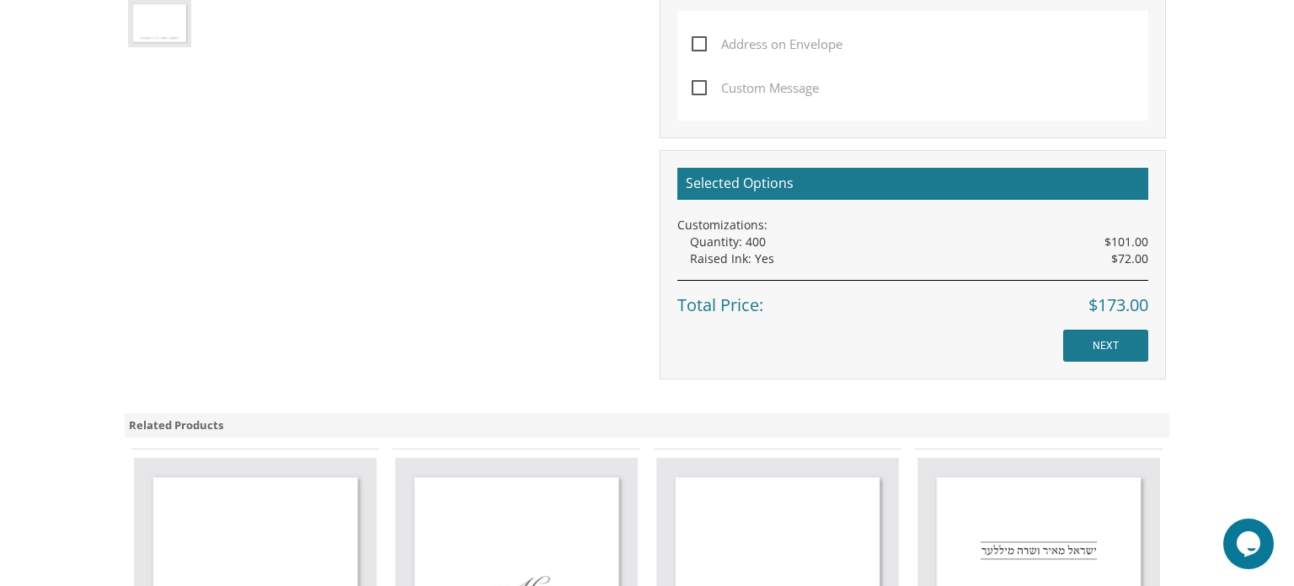
scroll to position [925, 0]
click at [1109, 348] on input "NEXT" at bounding box center [1105, 345] width 85 height 32
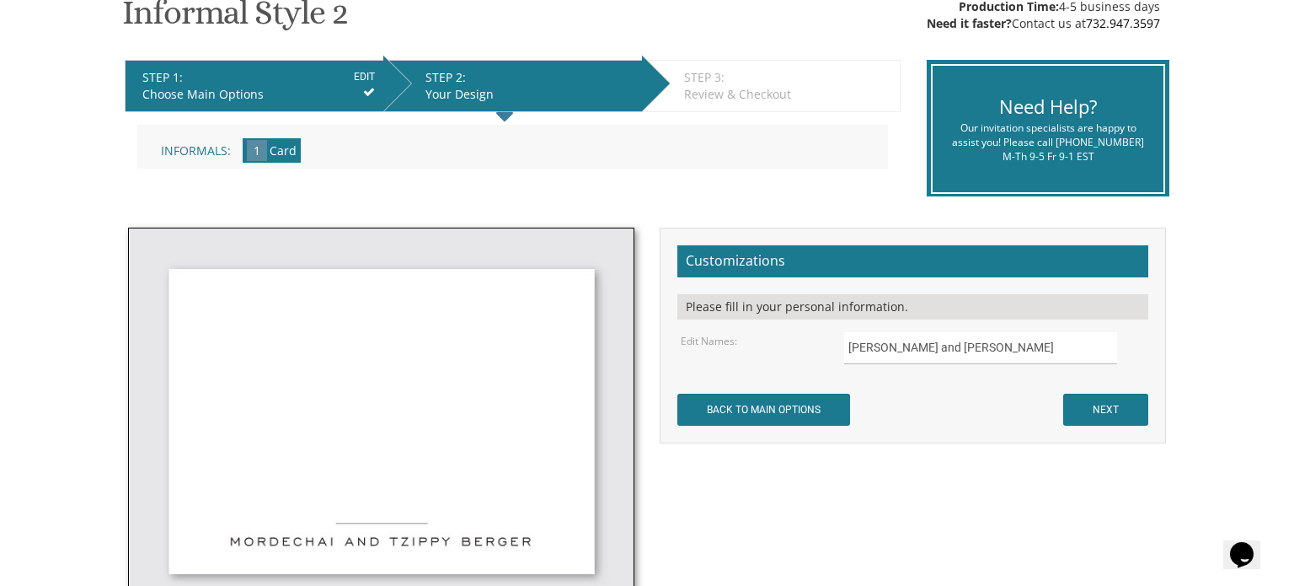
scroll to position [301, 0]
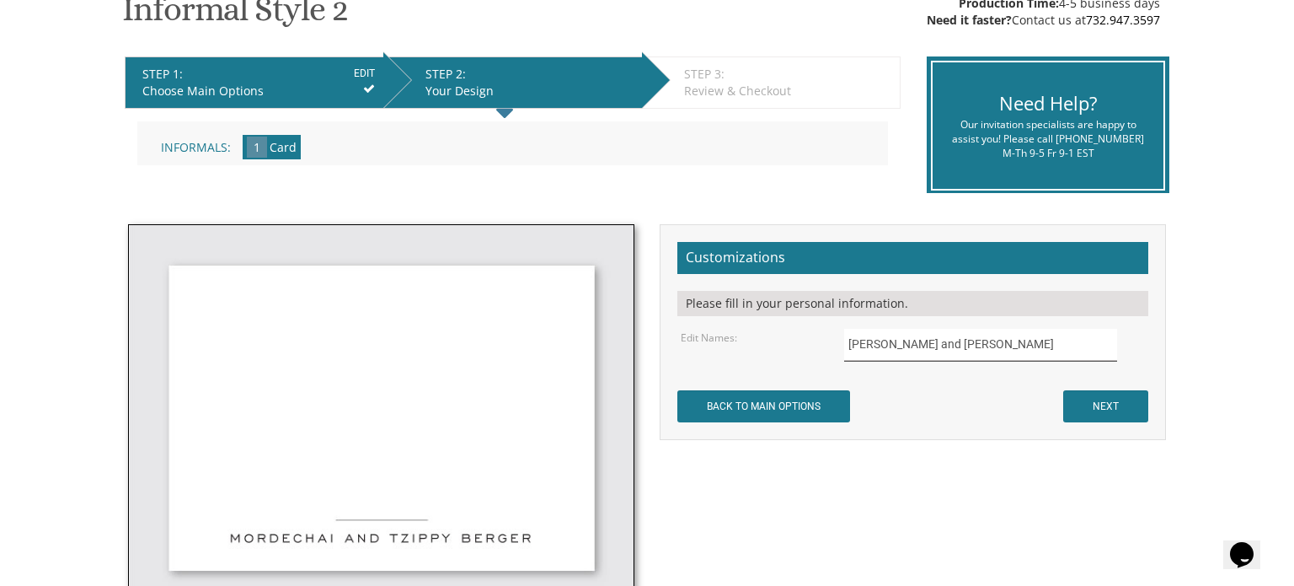
click at [1015, 345] on input "Mordechai and Tzippy Berger" at bounding box center [981, 345] width 274 height 33
type input "M"
type input "Avi and Shira Hoffman"
click at [1117, 410] on input "NEXT" at bounding box center [1105, 406] width 85 height 32
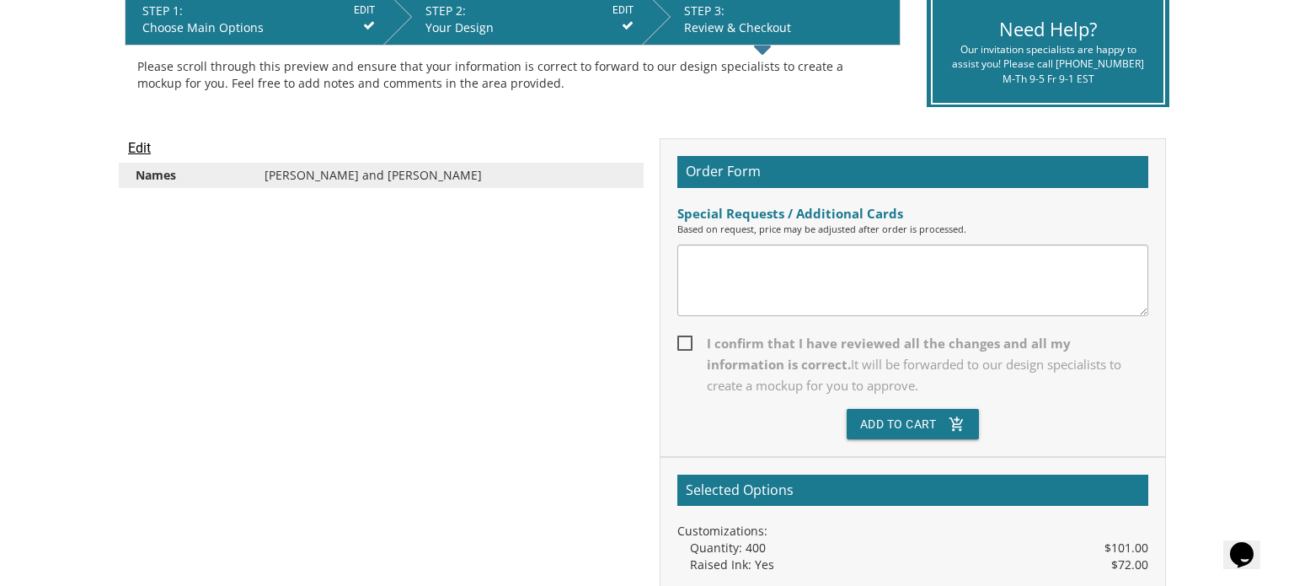
scroll to position [367, 0]
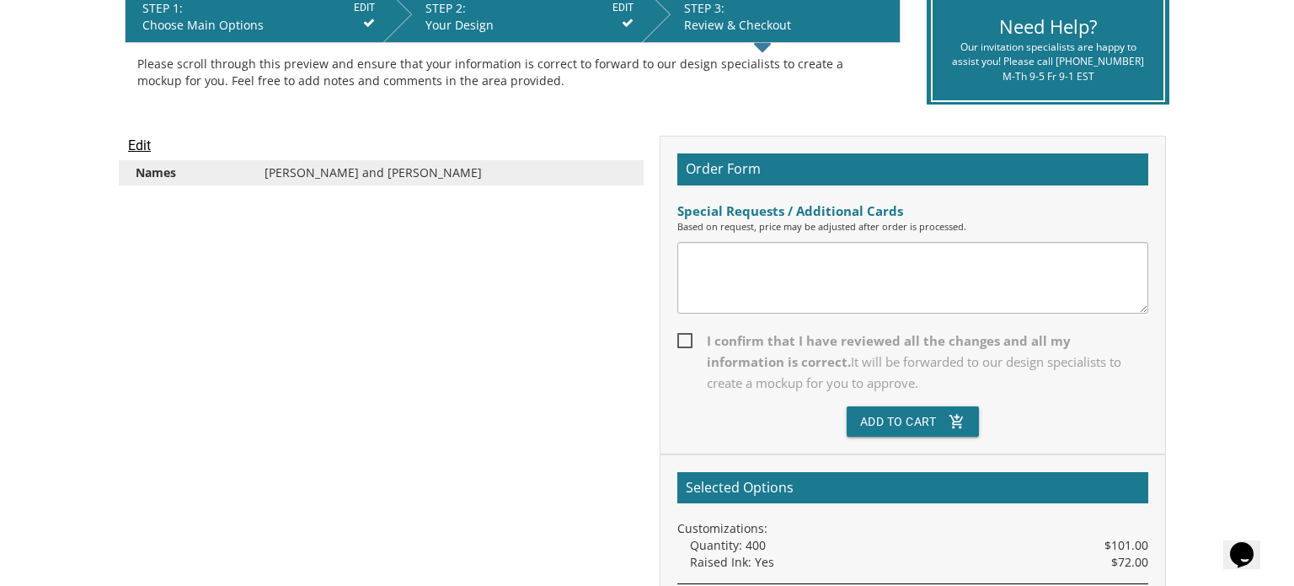
click at [681, 339] on span "I confirm that I have reviewed all the changes and all my information is correc…" at bounding box center [913, 361] width 471 height 63
click at [681, 339] on input "I confirm that I have reviewed all the changes and all my information is correc…" at bounding box center [683, 339] width 11 height 11
checkbox input "true"
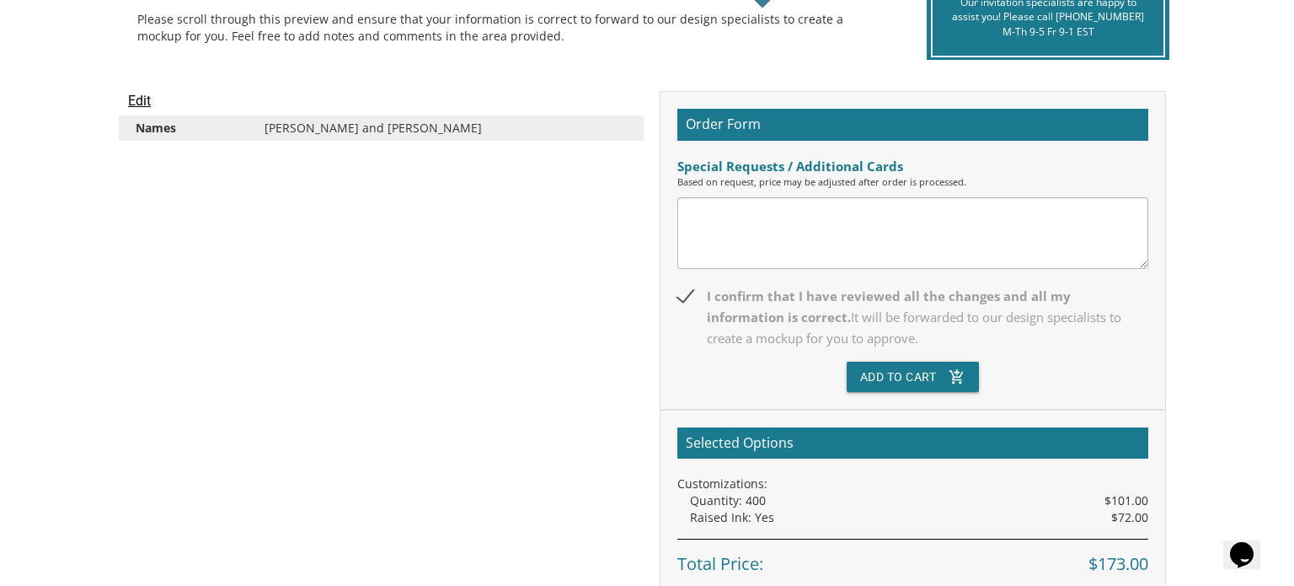
scroll to position [431, 0]
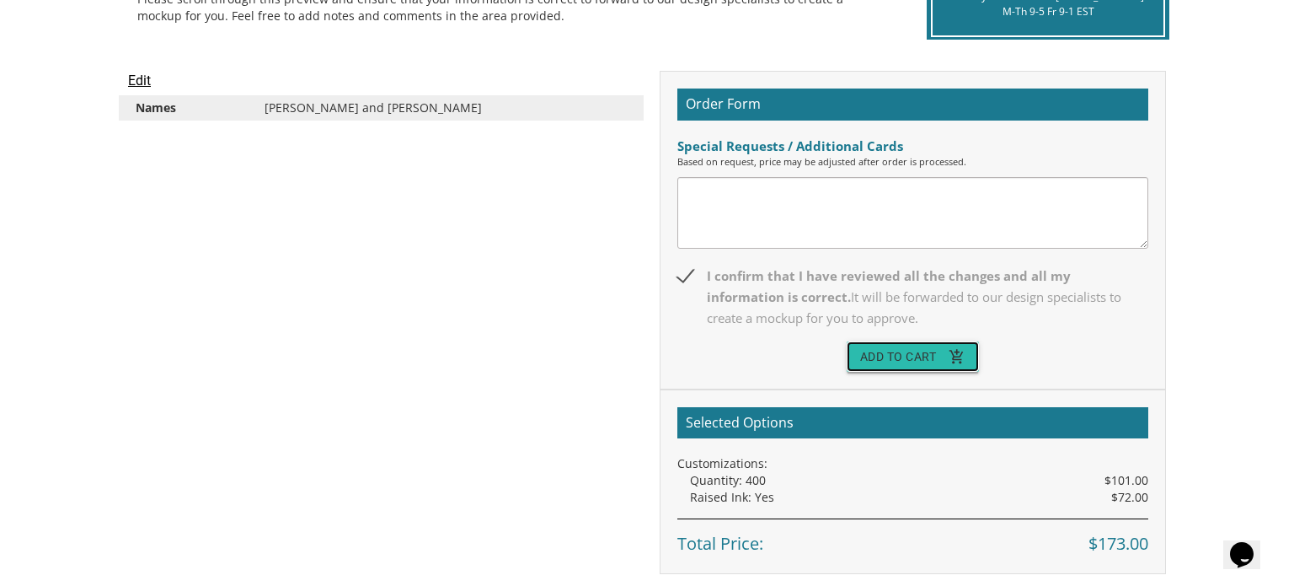
click at [934, 357] on button "Add To Cart add_shopping_cart" at bounding box center [913, 356] width 133 height 30
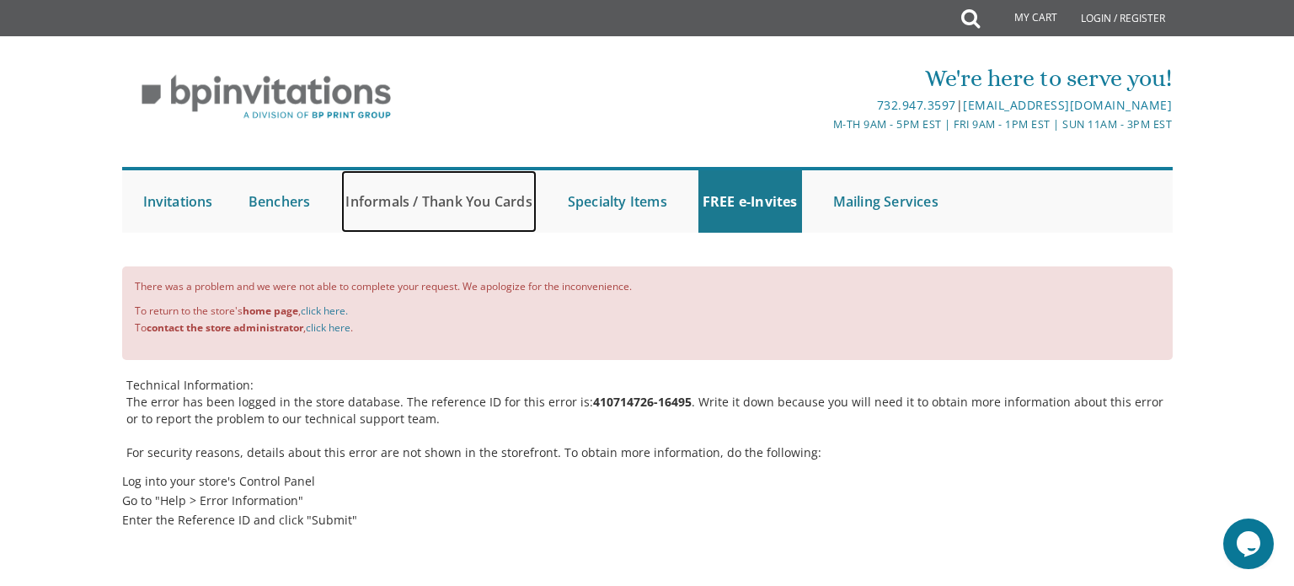
click at [459, 206] on link "Informals / Thank You Cards" at bounding box center [438, 201] width 195 height 62
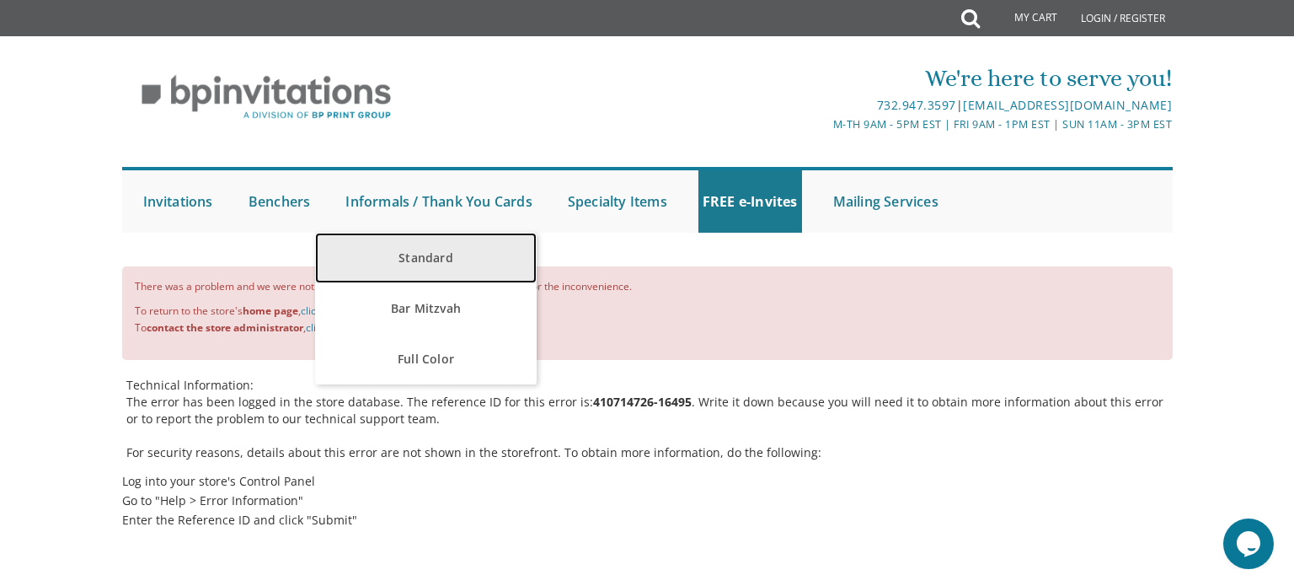
click at [443, 259] on link "Standard" at bounding box center [426, 258] width 222 height 51
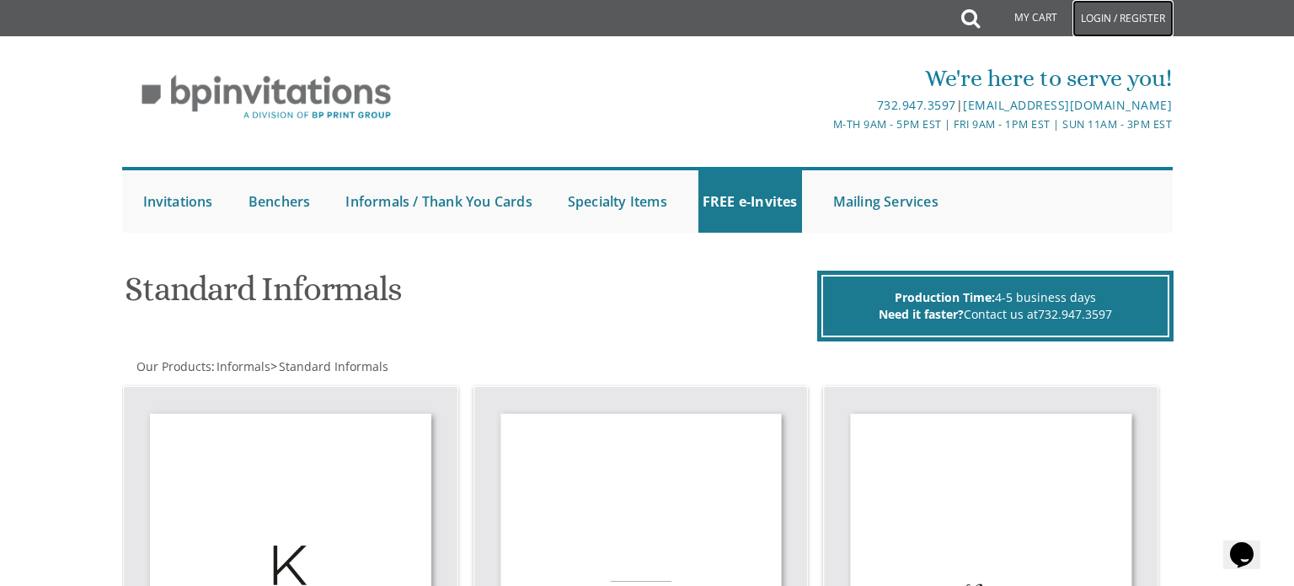
click at [1121, 24] on link "Login / Register" at bounding box center [1123, 18] width 101 height 37
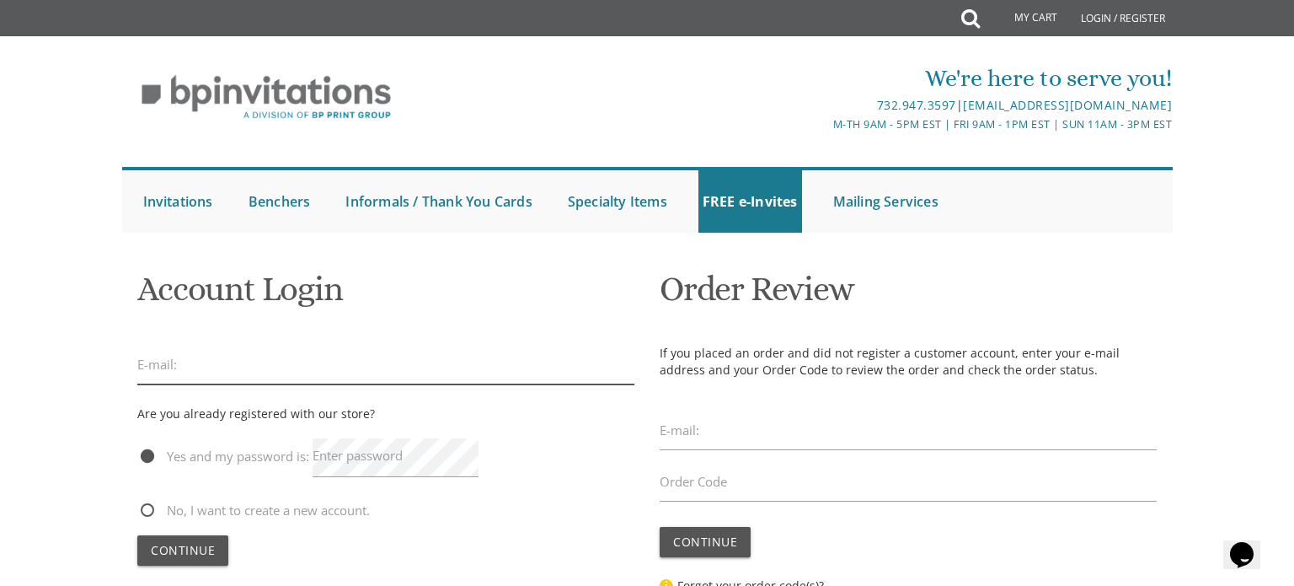
type input "[EMAIL_ADDRESS][DOMAIN_NAME]"
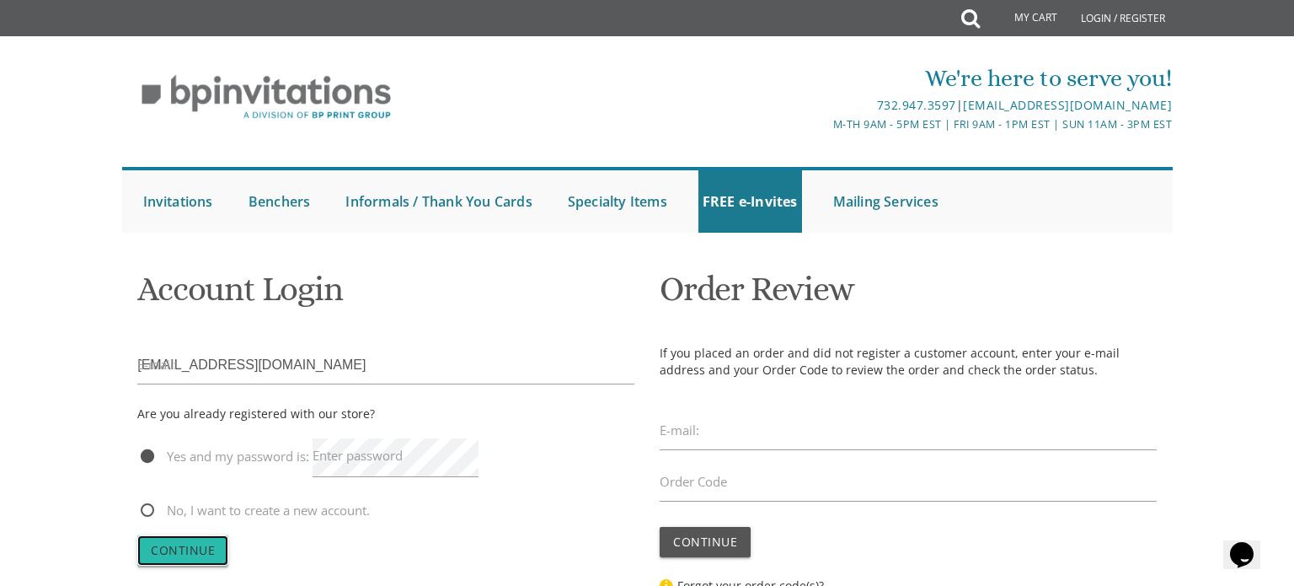
click at [202, 552] on span "Continue" at bounding box center [183, 550] width 64 height 16
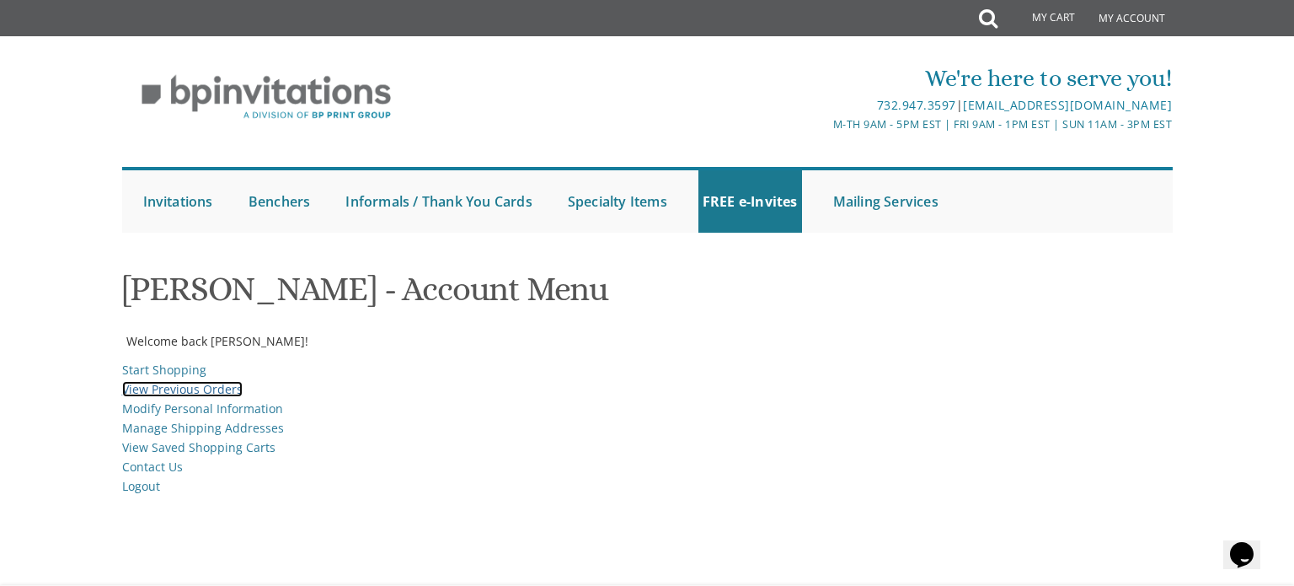
click at [209, 384] on link "View Previous Orders" at bounding box center [182, 389] width 121 height 16
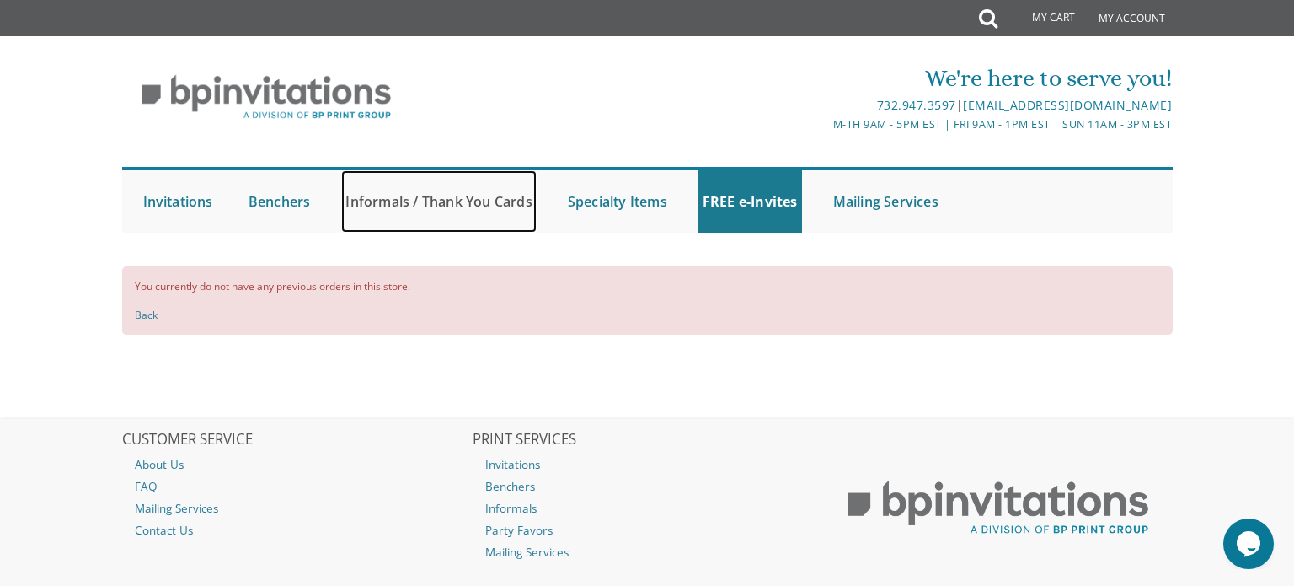
click at [438, 201] on link "Informals / Thank You Cards" at bounding box center [438, 201] width 195 height 62
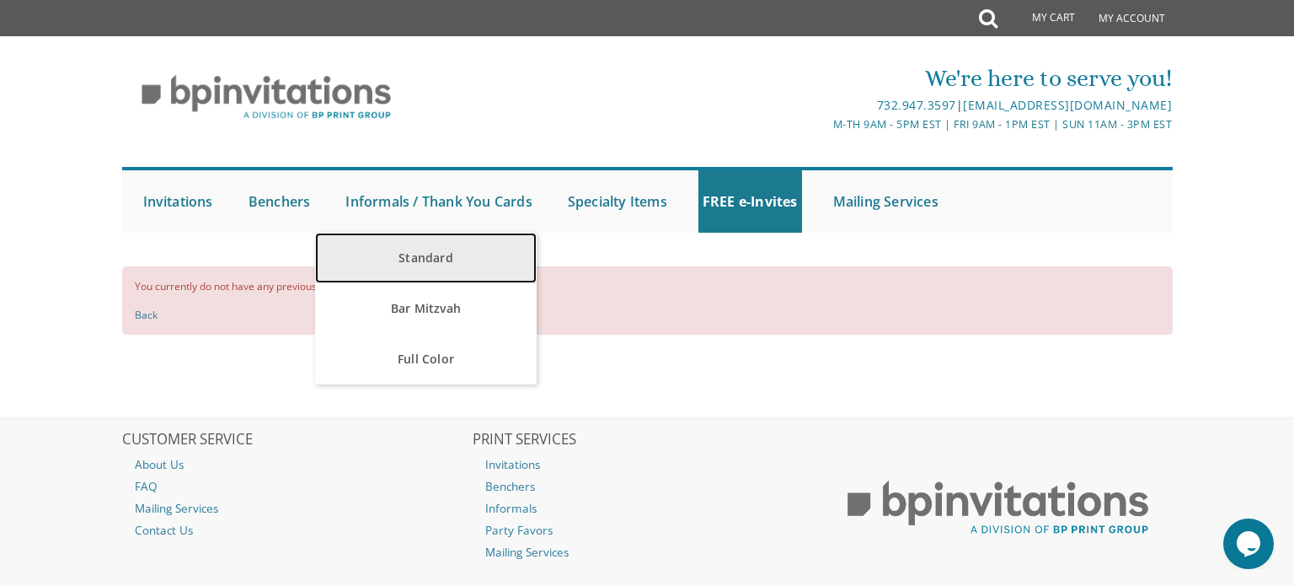
click at [430, 253] on link "Standard" at bounding box center [426, 258] width 222 height 51
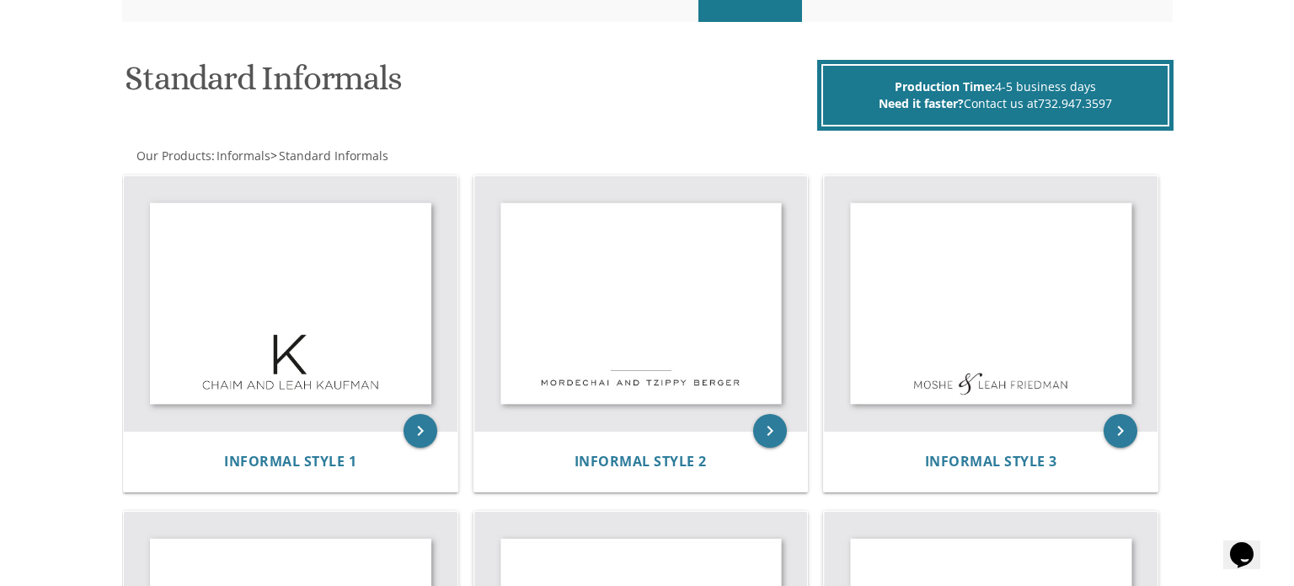
scroll to position [212, 0]
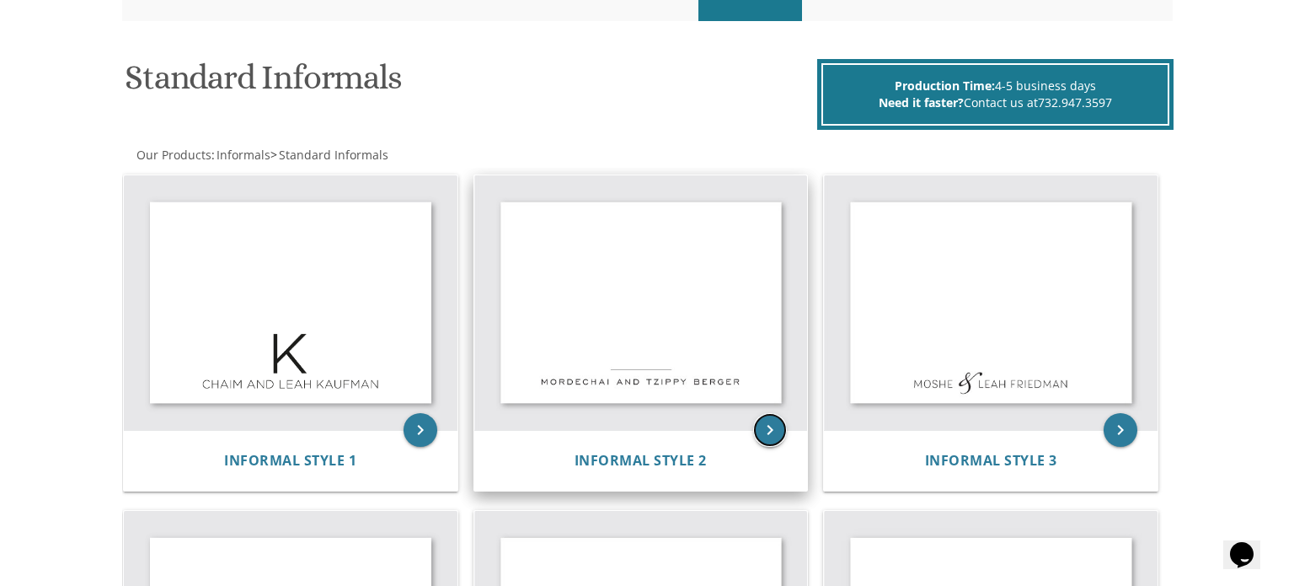
click at [772, 429] on icon "keyboard_arrow_right" at bounding box center [770, 430] width 34 height 34
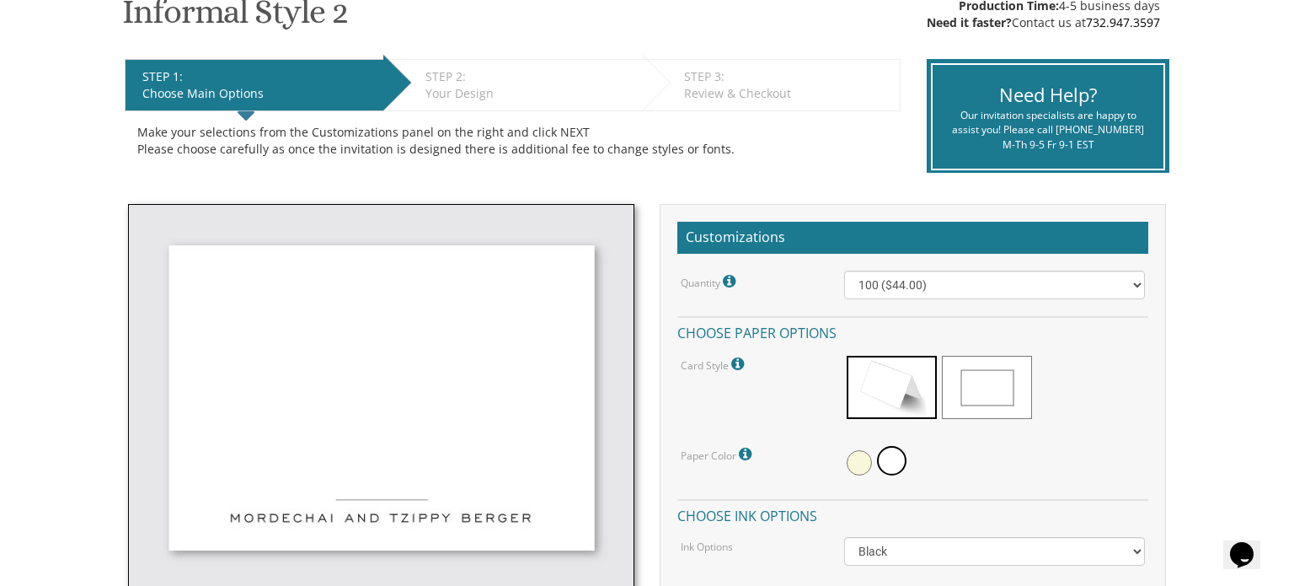
scroll to position [303, 0]
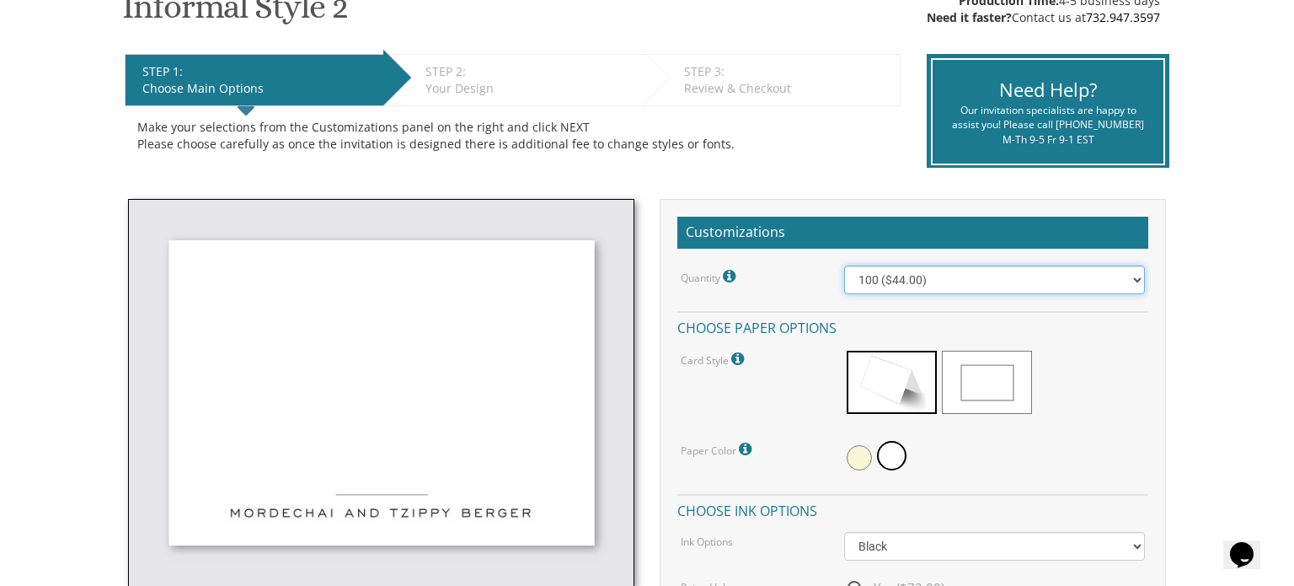
click at [1120, 278] on select "100 ($44.00) 200 ($63.00) 300 ($82.00) 400 ($101.00) 500 ($120.00) 600 ($139.00…" at bounding box center [995, 279] width 302 height 29
select select "400"
click at [844, 265] on select "100 ($44.00) 200 ($63.00) 300 ($82.00) 400 ($101.00) 500 ($120.00) 600 ($139.00…" at bounding box center [995, 279] width 302 height 29
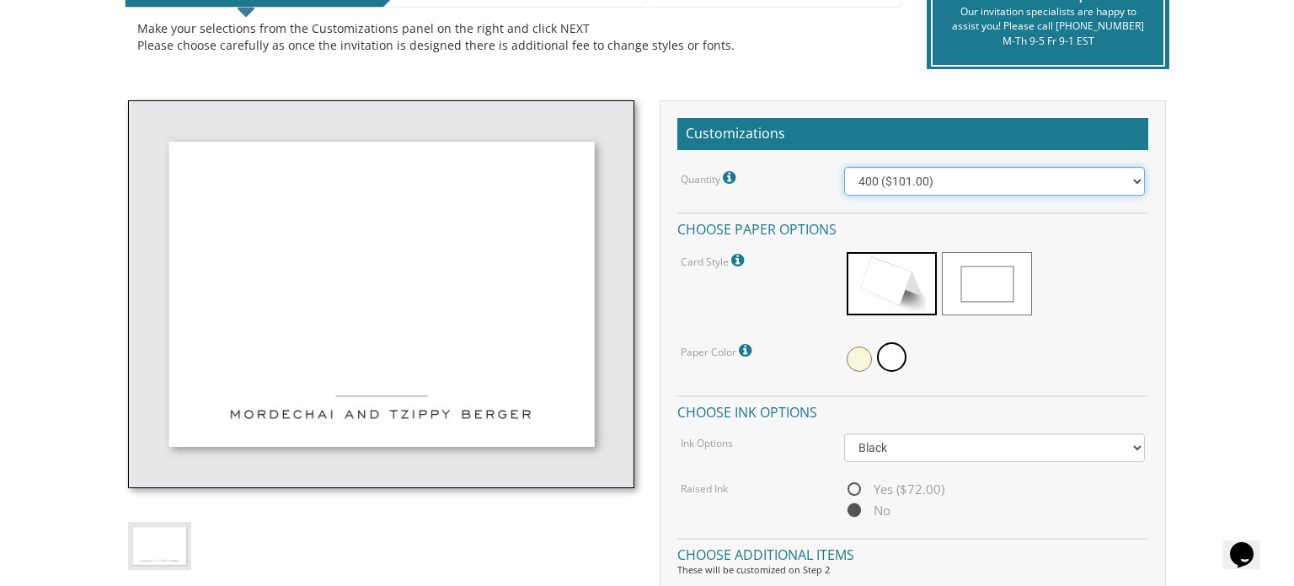
scroll to position [404, 0]
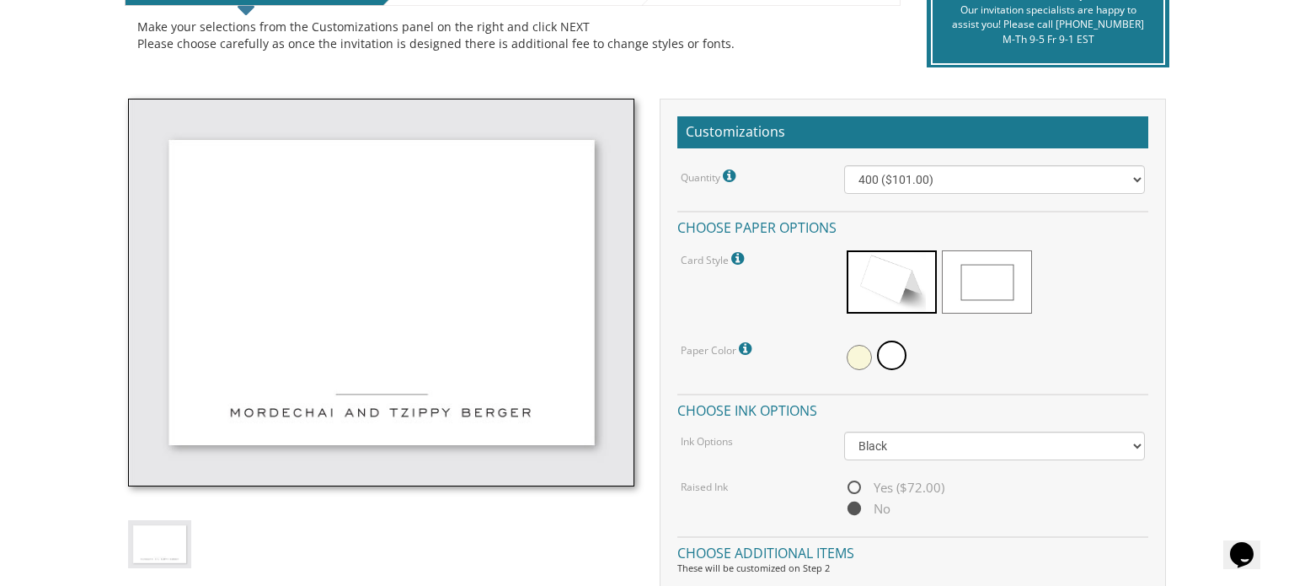
click at [994, 279] on span at bounding box center [987, 281] width 90 height 63
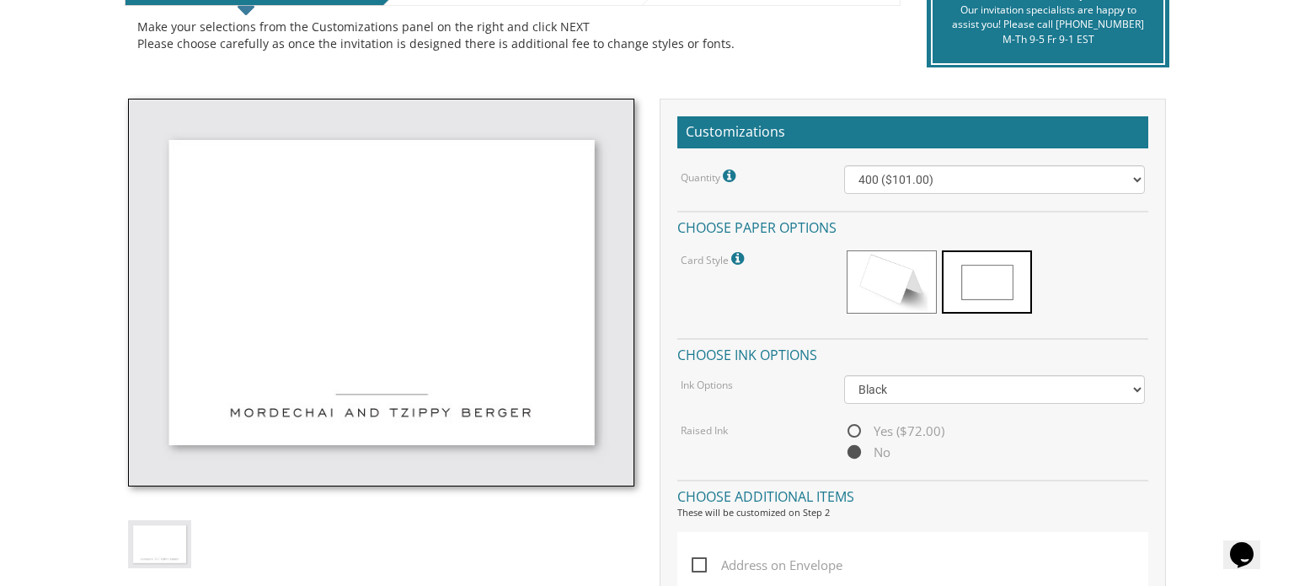
click at [850, 427] on span "Yes ($72.00)" at bounding box center [894, 430] width 100 height 21
click at [850, 427] on input "Yes ($72.00)" at bounding box center [849, 431] width 11 height 11
radio input "true"
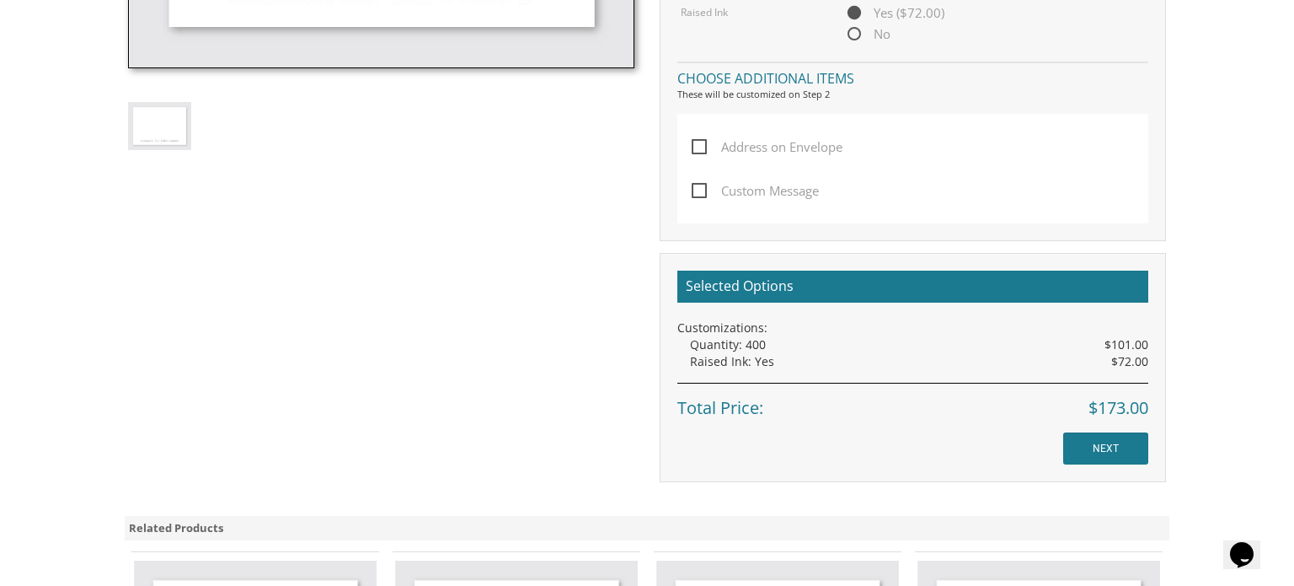
scroll to position [825, 0]
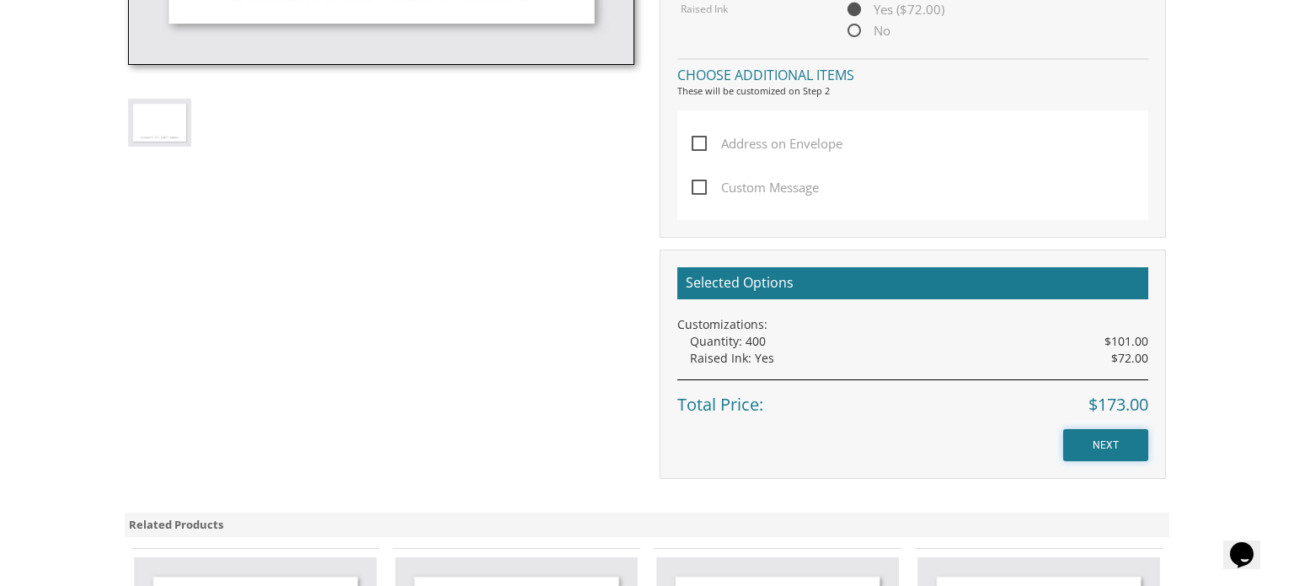
click at [1101, 453] on input "NEXT" at bounding box center [1105, 445] width 85 height 32
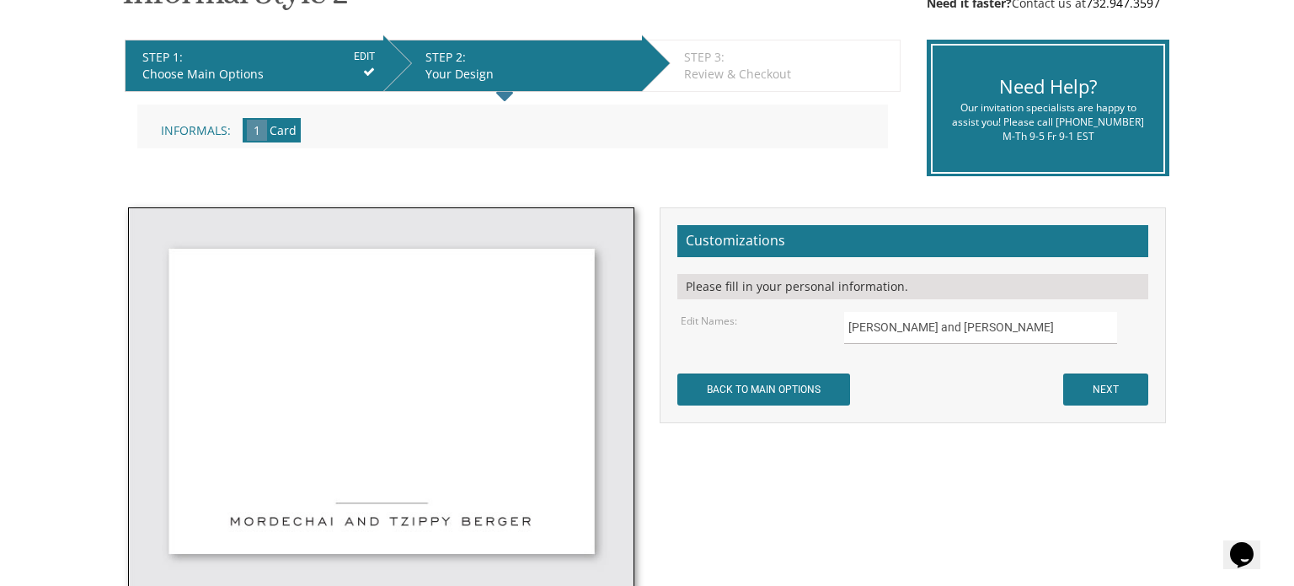
scroll to position [323, 0]
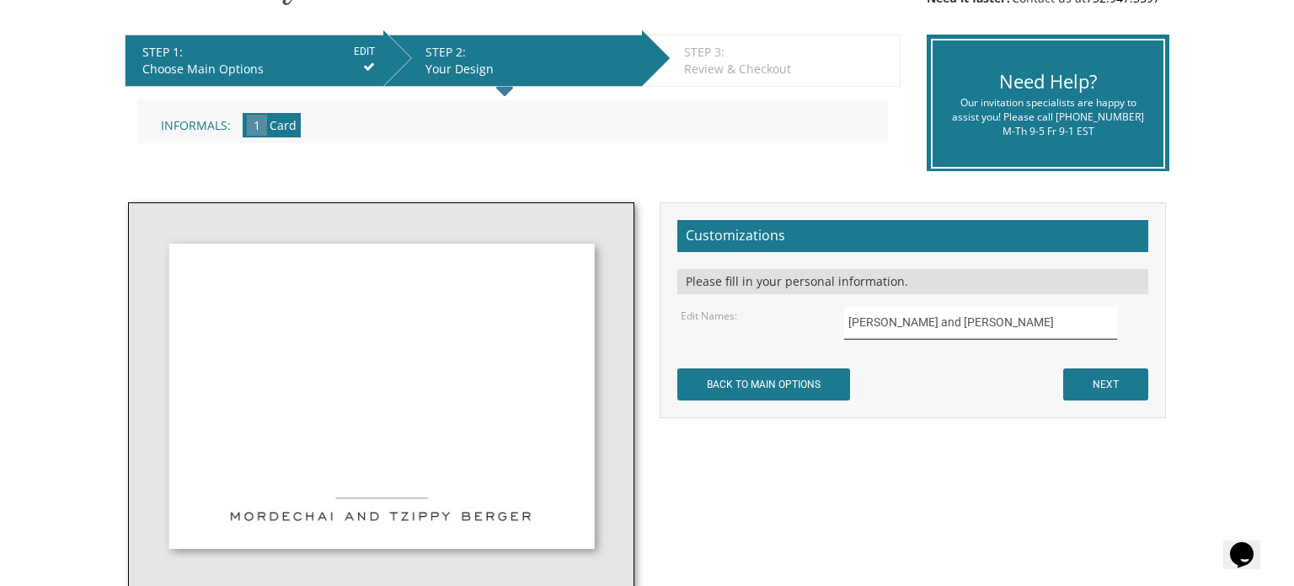
click at [1020, 324] on input "[PERSON_NAME] and [PERSON_NAME]" at bounding box center [981, 323] width 274 height 33
type input "M"
type input "[PERSON_NAME] and [PERSON_NAME]"
click at [1052, 469] on div "Not to worry, our graphic artists will mock it up and send you a proof! Customi…" at bounding box center [646, 417] width 1063 height 430
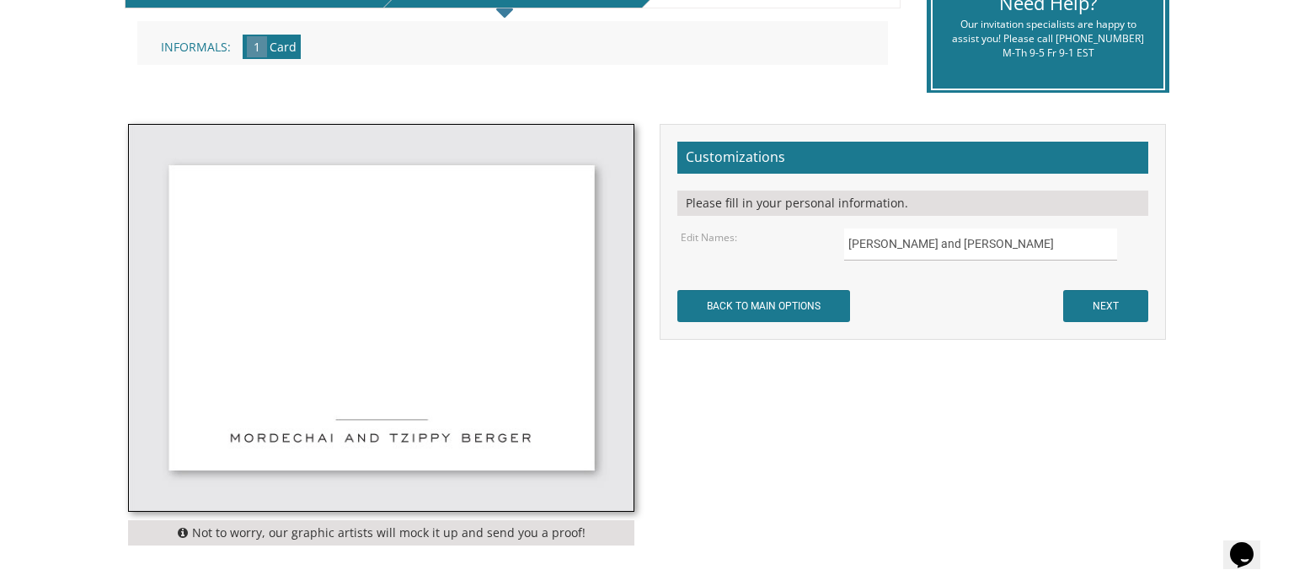
scroll to position [404, 0]
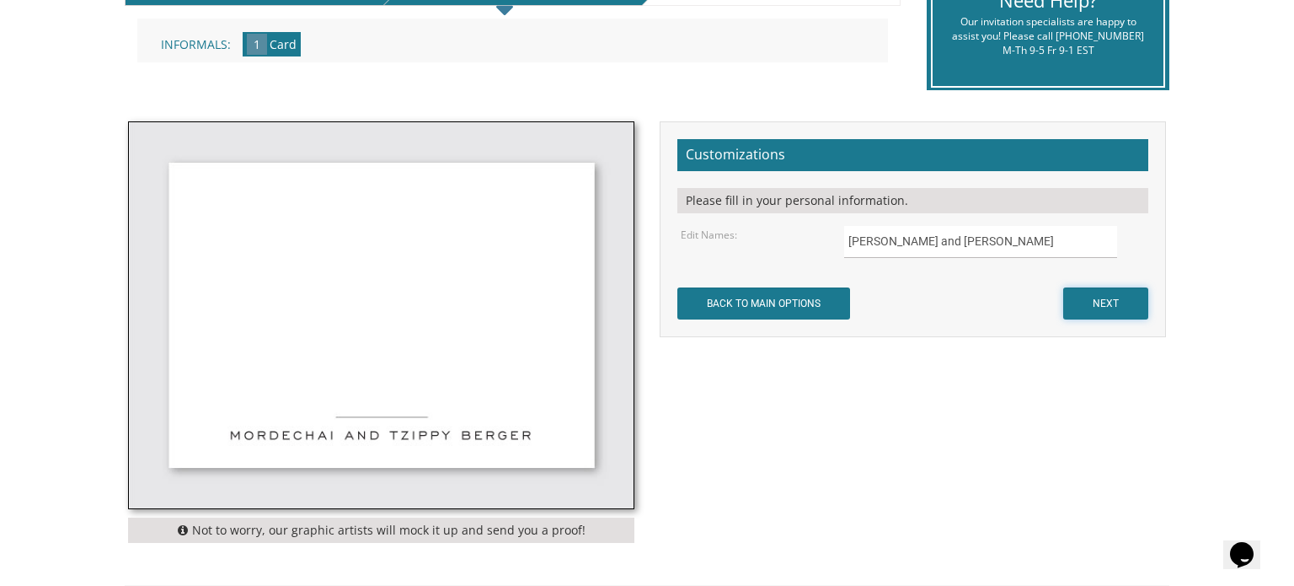
click at [1092, 314] on input "NEXT" at bounding box center [1105, 303] width 85 height 32
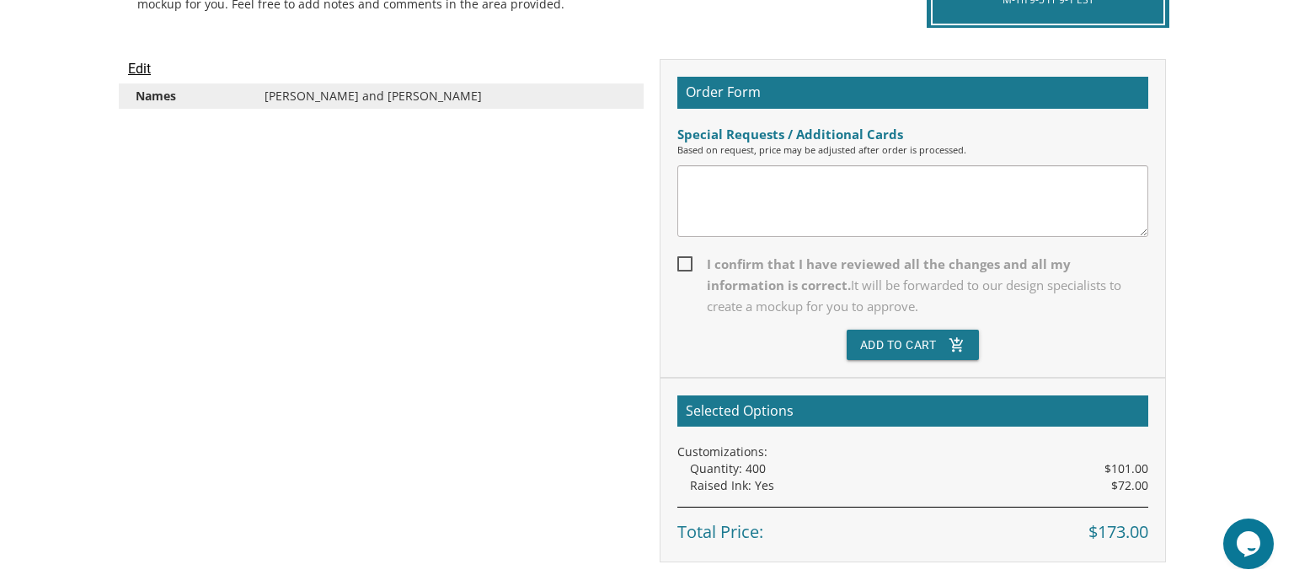
scroll to position [445, 0]
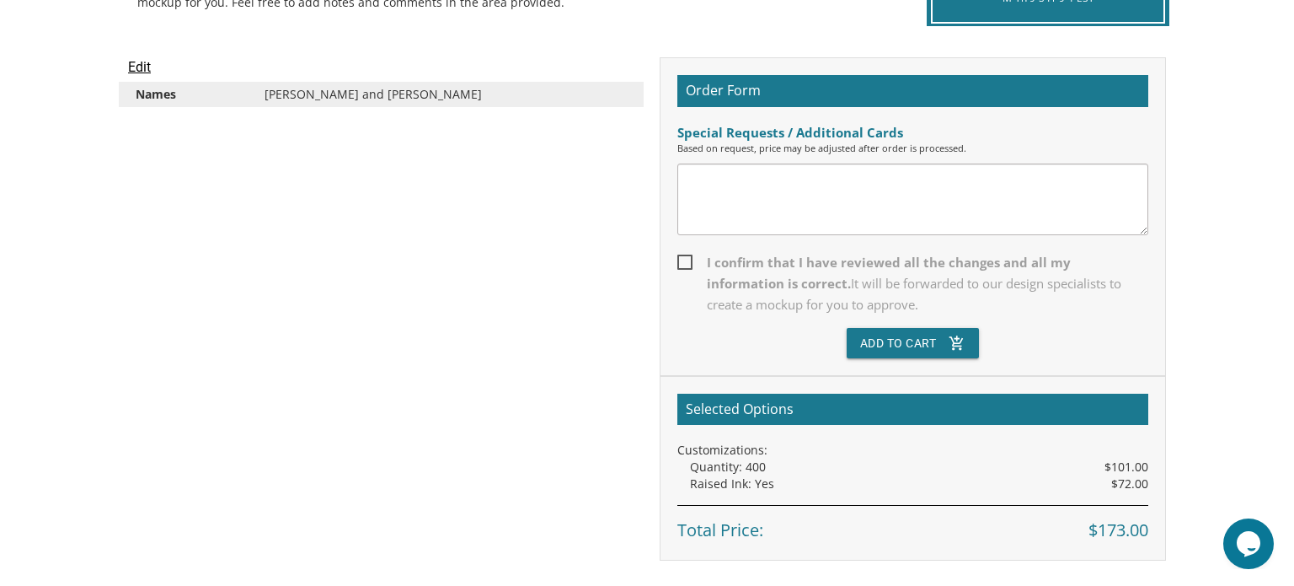
click at [678, 273] on span "I confirm that I have reviewed all the changes and all my information is correc…" at bounding box center [913, 283] width 471 height 63
click at [678, 266] on input "I confirm that I have reviewed all the changes and all my information is correc…" at bounding box center [683, 260] width 11 height 11
checkbox input "true"
click at [923, 339] on button "Add To Cart add_shopping_cart" at bounding box center [913, 343] width 133 height 30
